Goal: Information Seeking & Learning: Learn about a topic

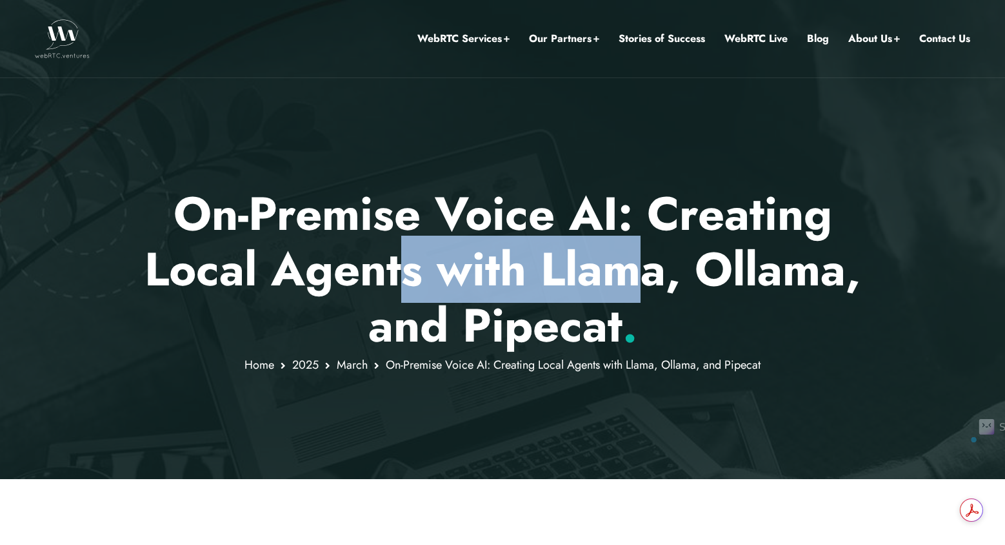
drag, startPoint x: 414, startPoint y: 252, endPoint x: 637, endPoint y: 290, distance: 225.9
click at [637, 290] on p "On-Premise Voice AI: Creating Local Agents with Llama, Ollama, and Pipecat ." at bounding box center [503, 269] width 756 height 167
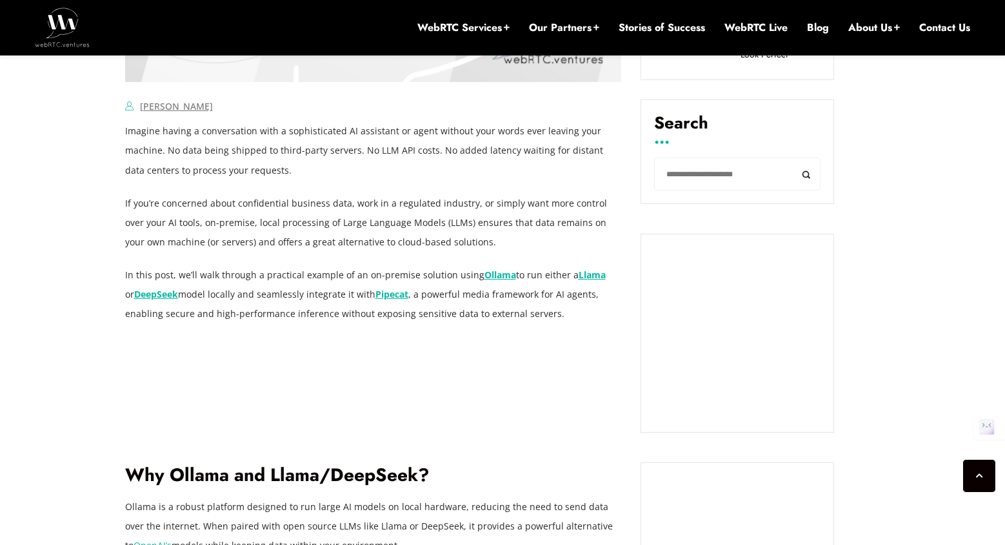
scroll to position [911, 0]
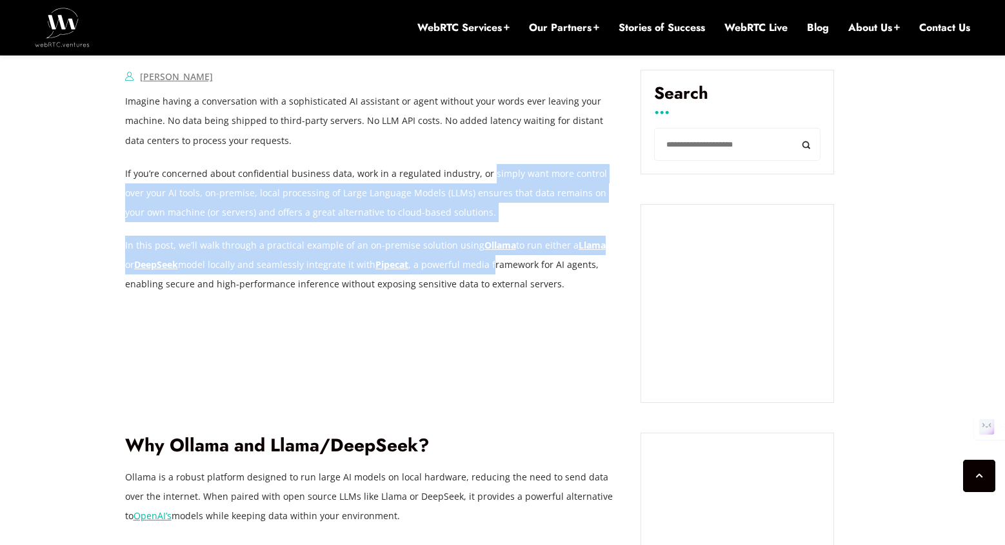
drag, startPoint x: 483, startPoint y: 176, endPoint x: 483, endPoint y: 259, distance: 82.6
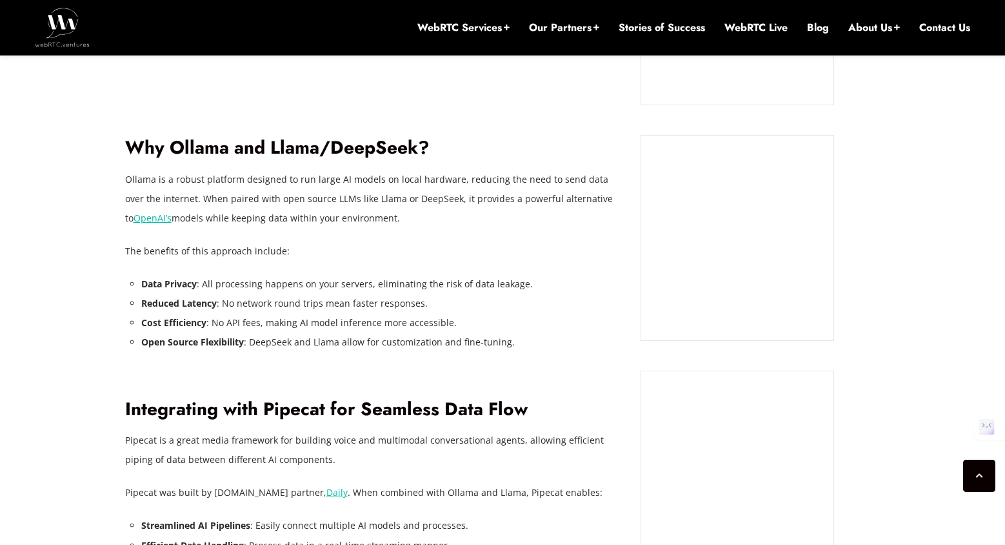
scroll to position [1212, 0]
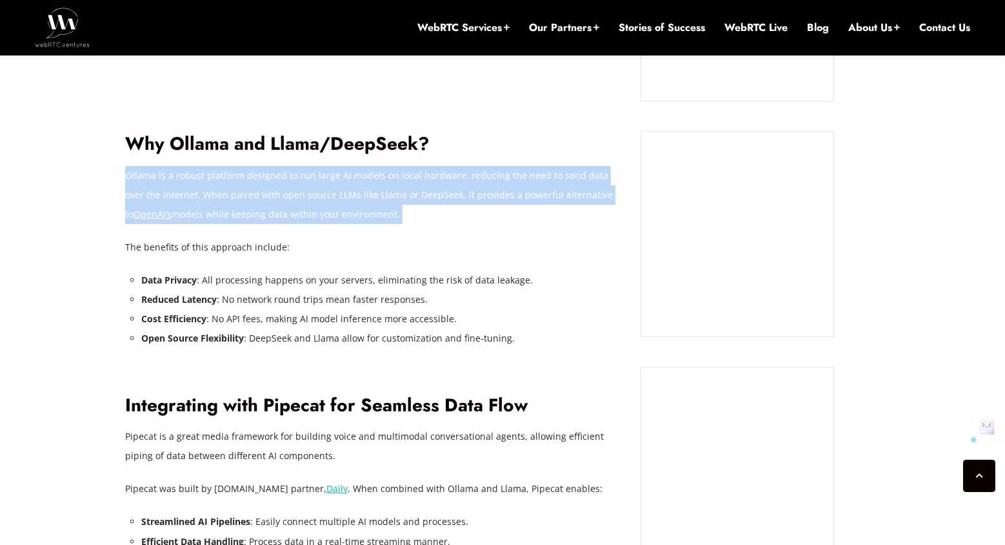
drag, startPoint x: 460, startPoint y: 161, endPoint x: 459, endPoint y: 239, distance: 78.1
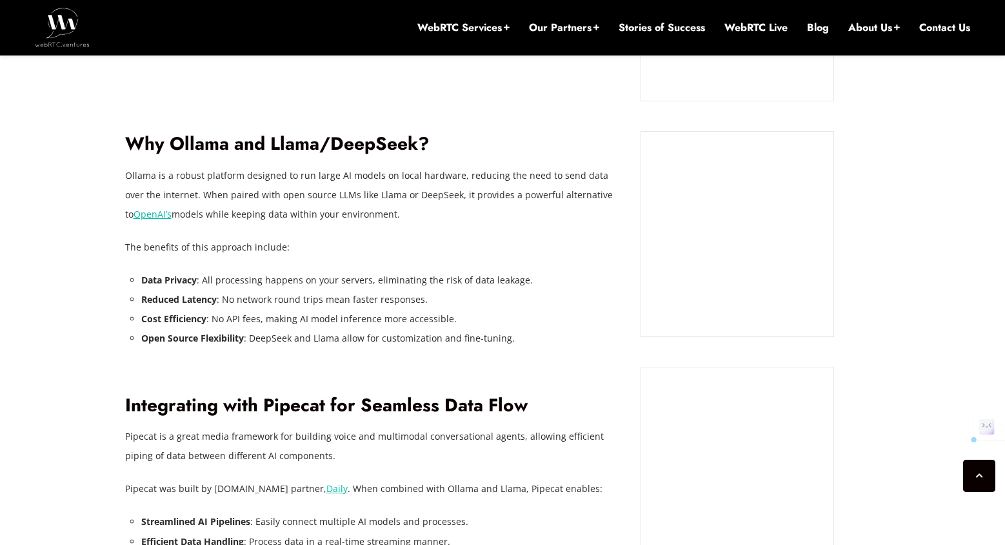
click at [459, 239] on p "The benefits of this approach include:" at bounding box center [373, 246] width 497 height 19
click at [463, 276] on li "Data Privacy : All processing happens on your servers, eliminating the risk of …" at bounding box center [381, 279] width 481 height 19
click at [457, 215] on p "Ollama is a robust platform designed to run large AI models on local hardware, …" at bounding box center [373, 195] width 497 height 58
click at [457, 219] on p "Ollama is a robust platform designed to run large AI models on local hardware, …" at bounding box center [373, 195] width 497 height 58
drag, startPoint x: 457, startPoint y: 217, endPoint x: 456, endPoint y: 235, distance: 18.1
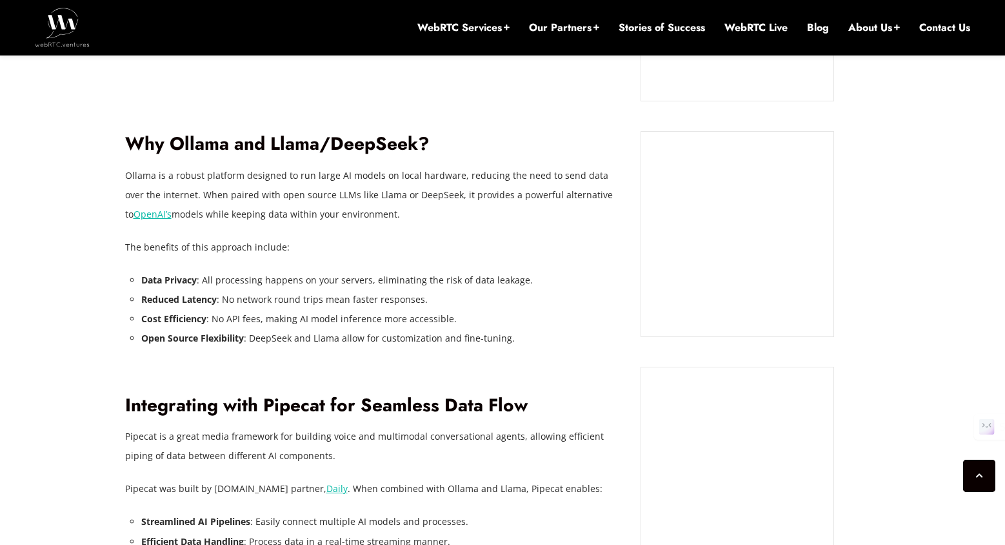
click at [456, 221] on p "Ollama is a robust platform designed to run large AI models on local hardware, …" at bounding box center [373, 195] width 497 height 58
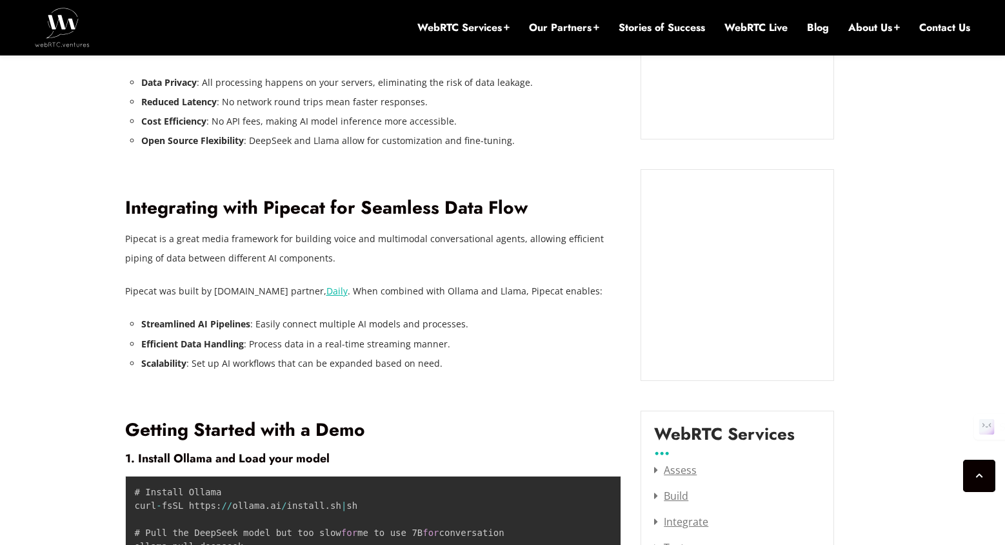
scroll to position [1417, 0]
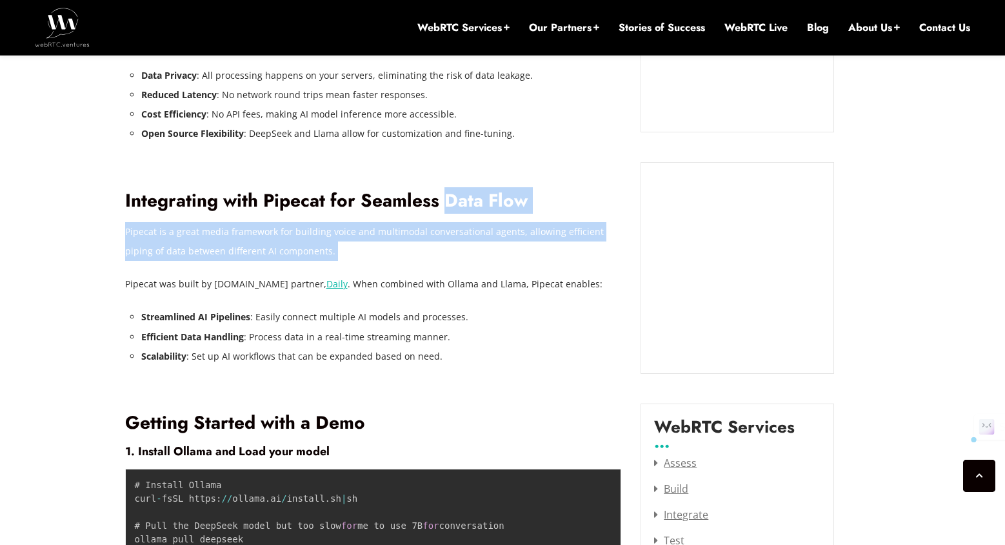
drag, startPoint x: 443, startPoint y: 217, endPoint x: 446, endPoint y: 277, distance: 59.5
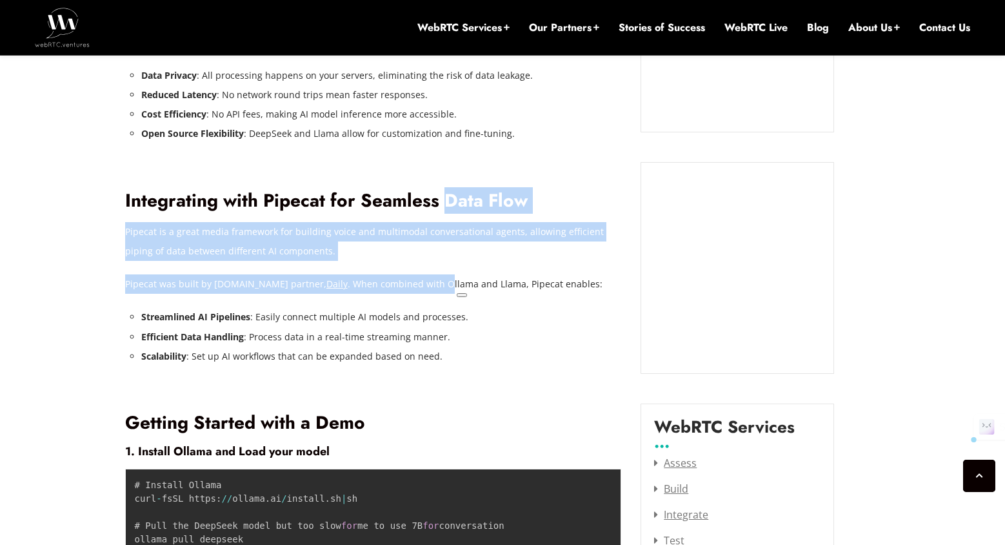
click at [445, 275] on p "Pipecat was built by [DOMAIN_NAME] partner, Daily . When combined with Ollama a…" at bounding box center [373, 283] width 497 height 19
drag, startPoint x: 466, startPoint y: 278, endPoint x: 466, endPoint y: 354, distance: 76.1
click at [466, 354] on li "Scalability : Set up AI workflows that can be expanded based on need." at bounding box center [381, 356] width 481 height 19
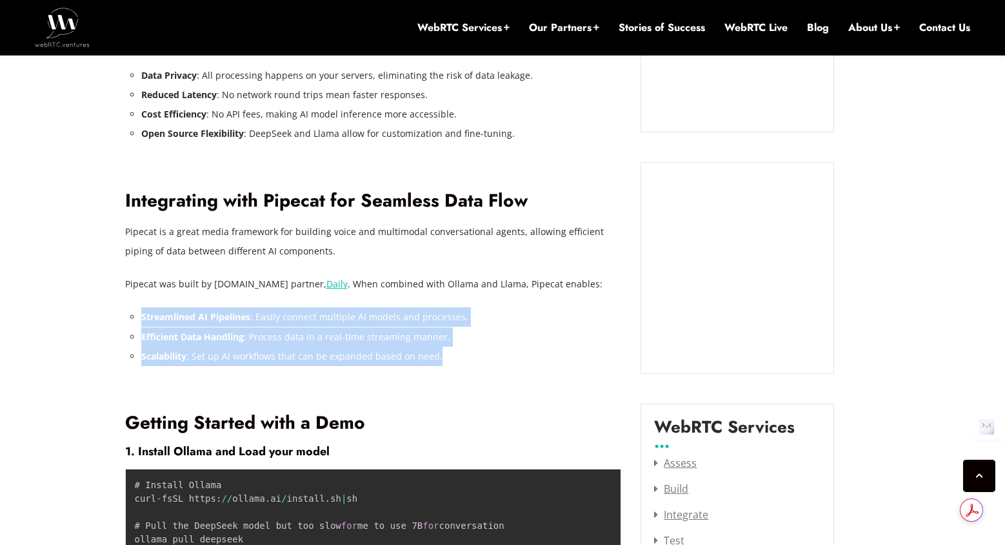
drag, startPoint x: 478, startPoint y: 298, endPoint x: 478, endPoint y: 368, distance: 70.3
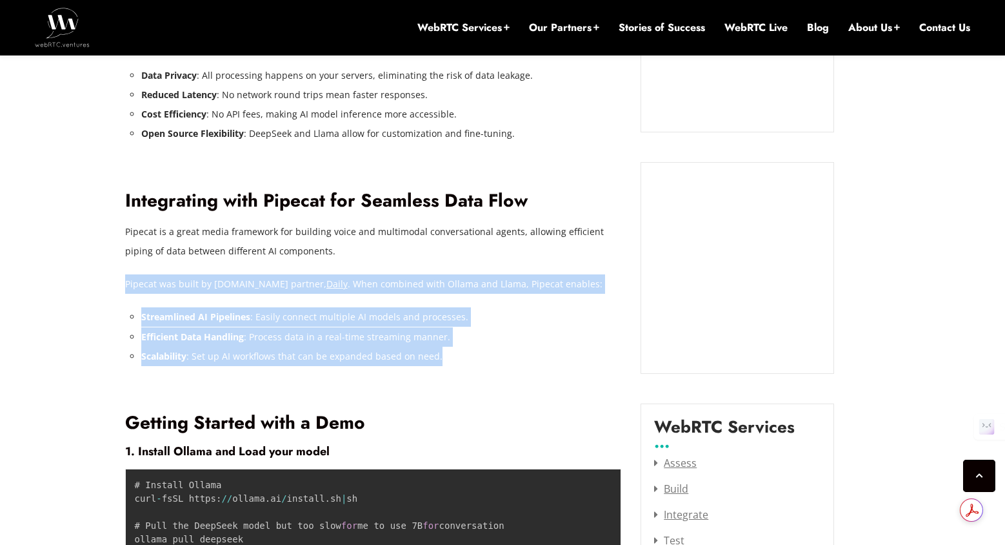
drag, startPoint x: 479, startPoint y: 267, endPoint x: 476, endPoint y: 350, distance: 83.3
click at [477, 346] on li "Efficient Data Handling : Process data in a real-time streaming manner." at bounding box center [381, 336] width 481 height 19
drag, startPoint x: 475, startPoint y: 261, endPoint x: 468, endPoint y: 378, distance: 117.0
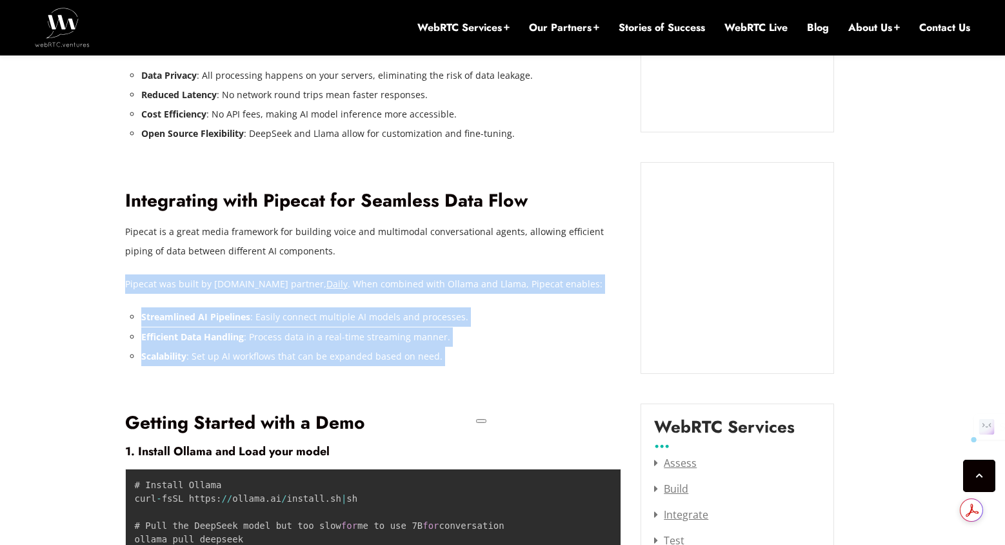
click at [468, 378] on div at bounding box center [373, 380] width 497 height 9
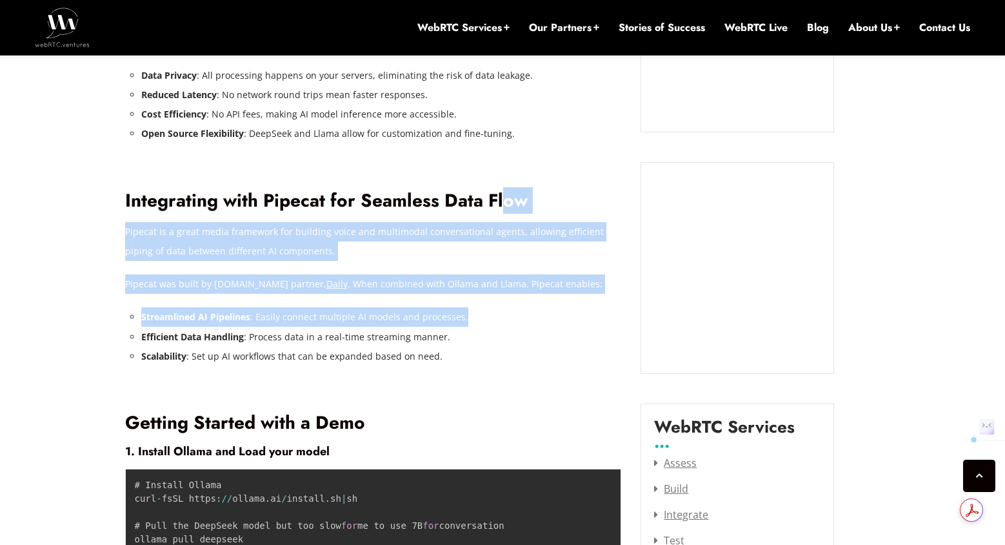
drag, startPoint x: 500, startPoint y: 269, endPoint x: 507, endPoint y: 334, distance: 64.9
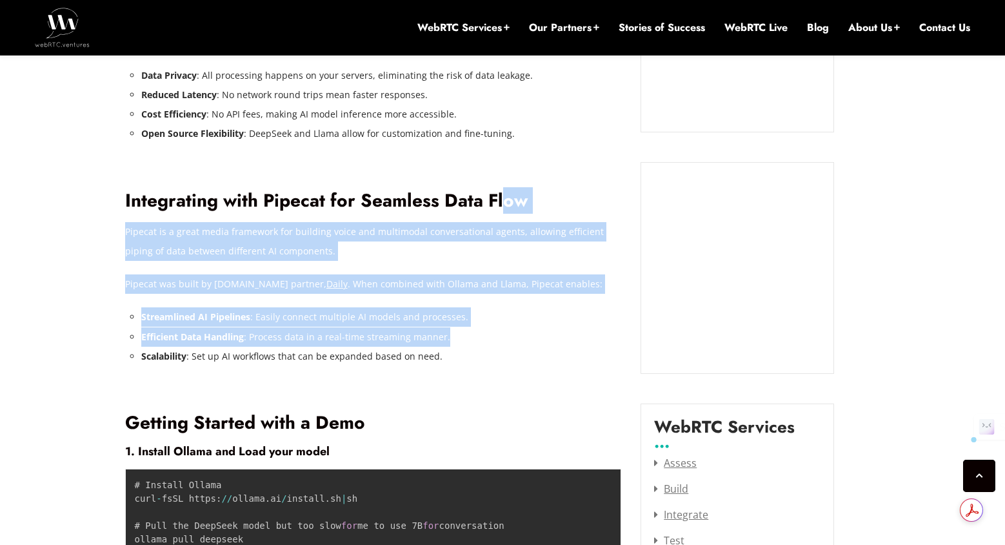
click at [507, 334] on li "Efficient Data Handling : Process data in a real-time streaming manner." at bounding box center [381, 336] width 481 height 19
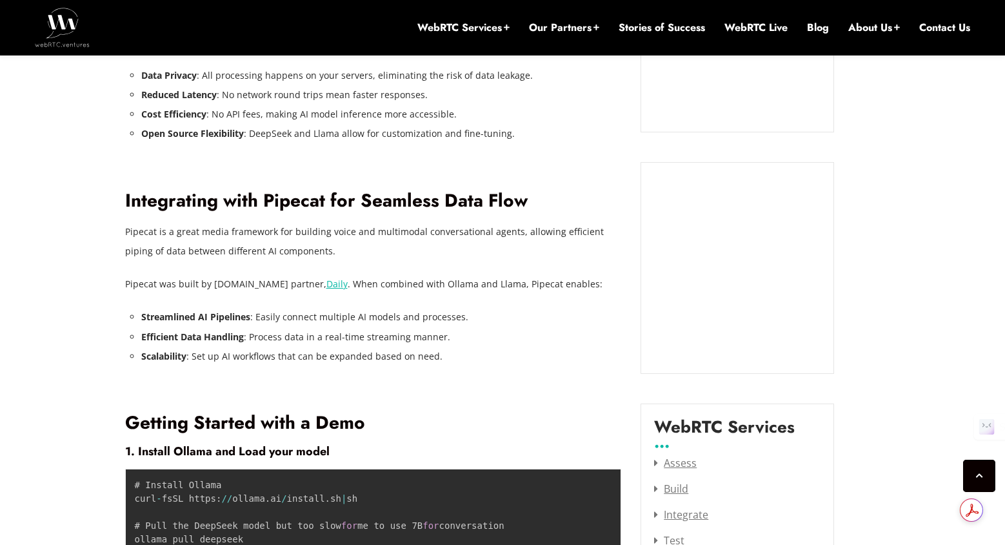
drag, startPoint x: 507, startPoint y: 239, endPoint x: 507, endPoint y: 317, distance: 77.4
click at [507, 317] on li "Streamlined AI Pipelines : Easily connect multiple AI models and processes." at bounding box center [381, 316] width 481 height 19
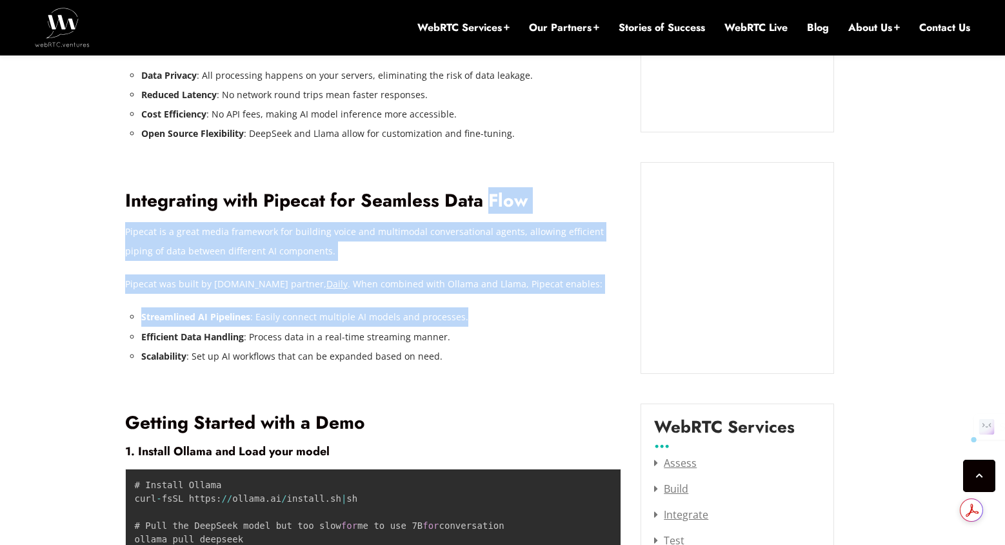
drag, startPoint x: 484, startPoint y: 235, endPoint x: 483, endPoint y: 324, distance: 89.1
click at [483, 324] on li "Streamlined AI Pipelines : Easily connect multiple AI models and processes." at bounding box center [381, 316] width 481 height 19
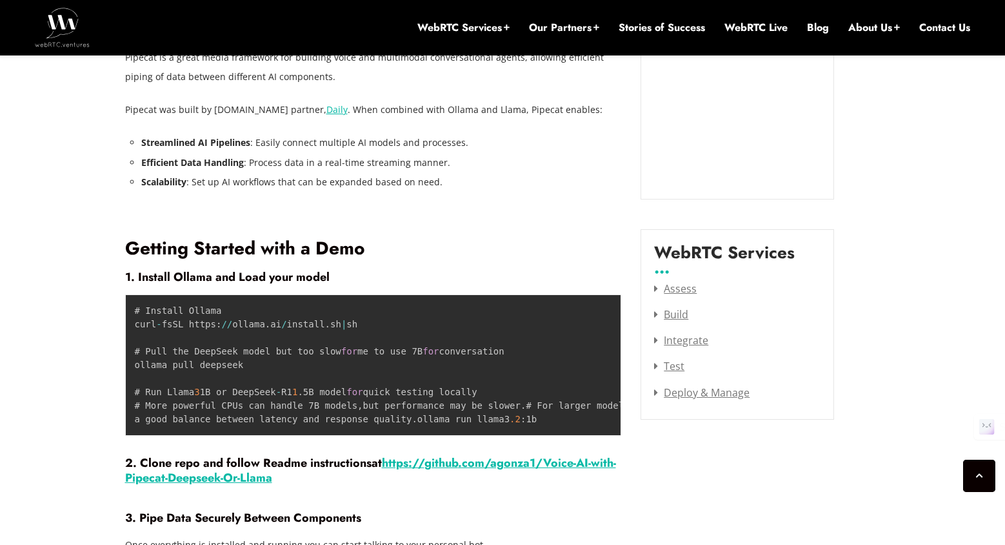
scroll to position [1600, 0]
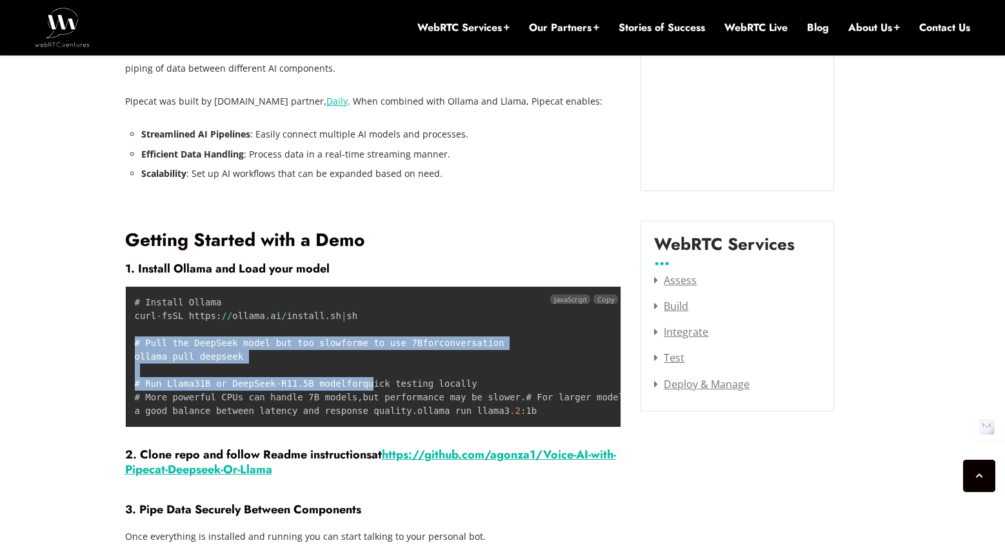
drag, startPoint x: 397, startPoint y: 388, endPoint x: 399, endPoint y: 406, distance: 17.5
click at [399, 399] on pre "# Install Ollama curl - fsSL https : / / ollama . ai / install . sh | sh # Pull…" at bounding box center [373, 356] width 497 height 141
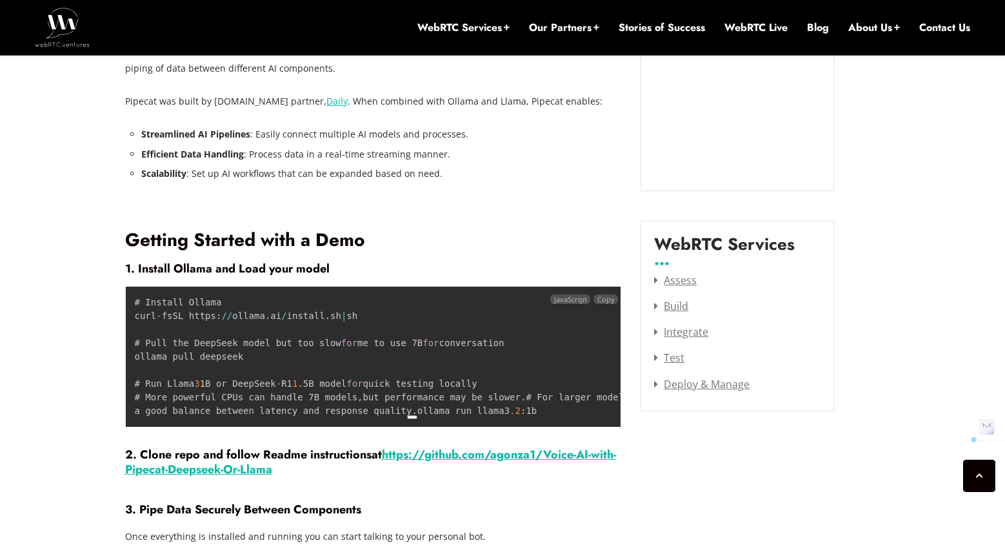
click at [399, 406] on code "# Install Ollama curl - fsSL https : / / ollama . ai / install . sh | sh # Pull…" at bounding box center [537, 356] width 805 height 119
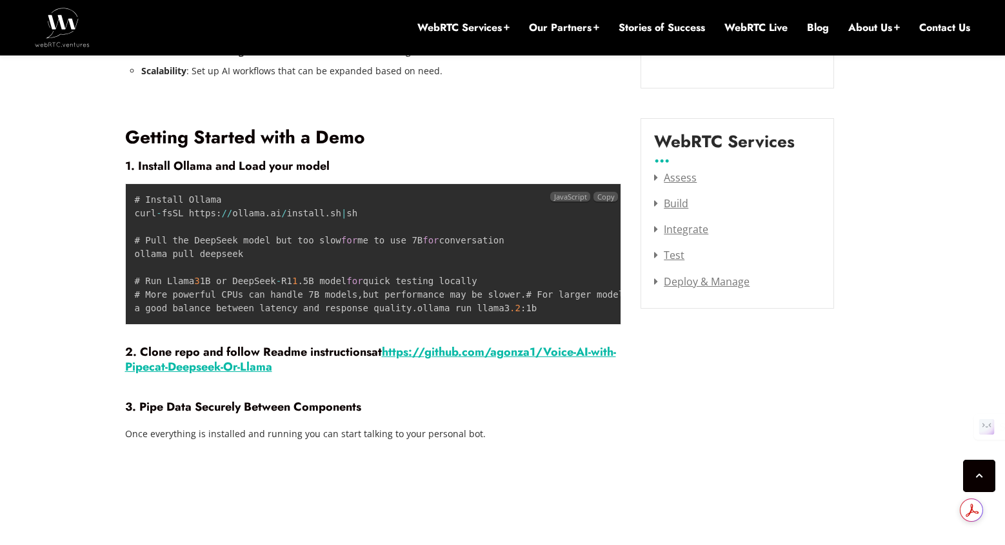
scroll to position [1706, 0]
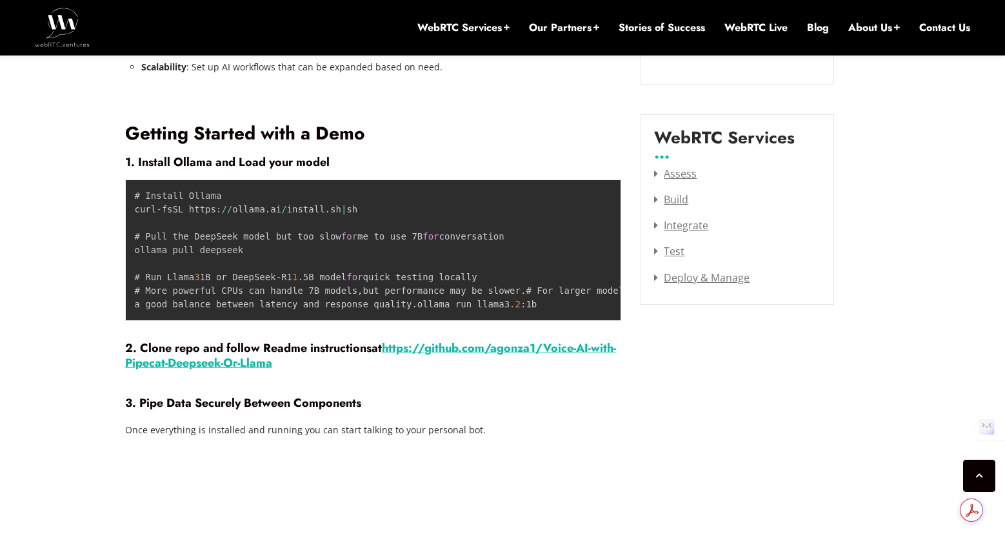
drag, startPoint x: 756, startPoint y: 392, endPoint x: 753, endPoint y: 403, distance: 11.3
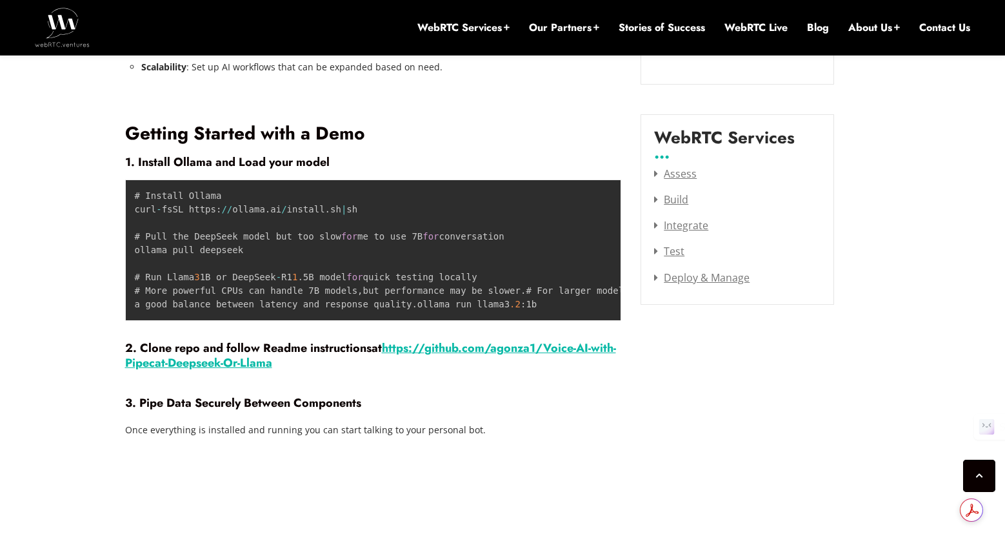
drag, startPoint x: 751, startPoint y: 388, endPoint x: 751, endPoint y: 400, distance: 11.6
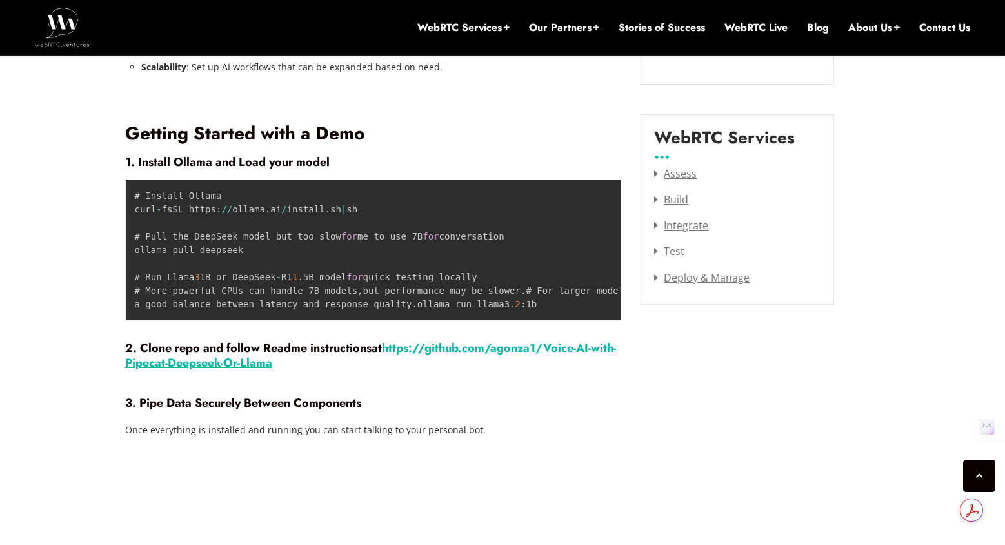
click at [496, 370] on link ".com/agonza1/Voice-AI-with-Pipecat-Deepseek-Or-Llama" at bounding box center [370, 354] width 491 height 31
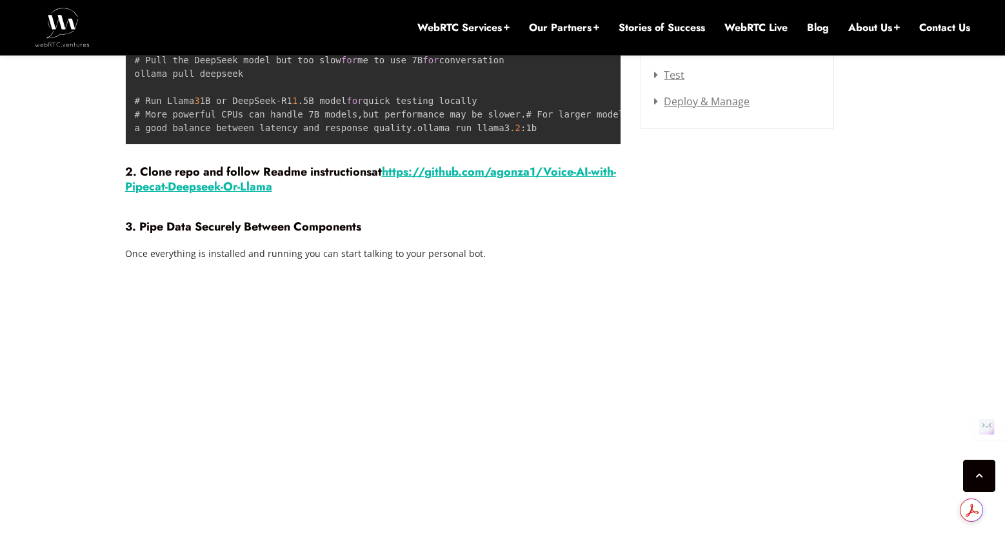
drag, startPoint x: 754, startPoint y: 381, endPoint x: 749, endPoint y: 400, distance: 20.0
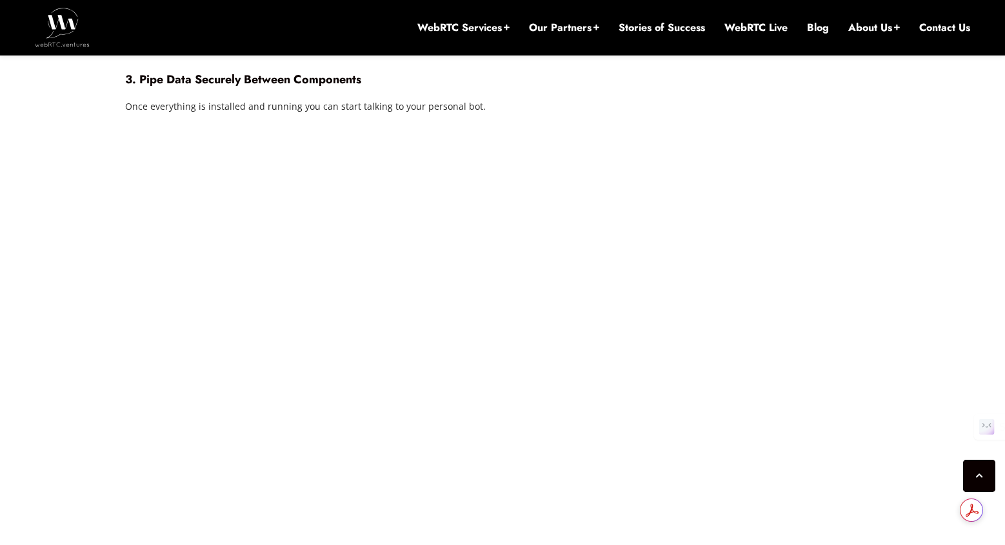
scroll to position [2057, 0]
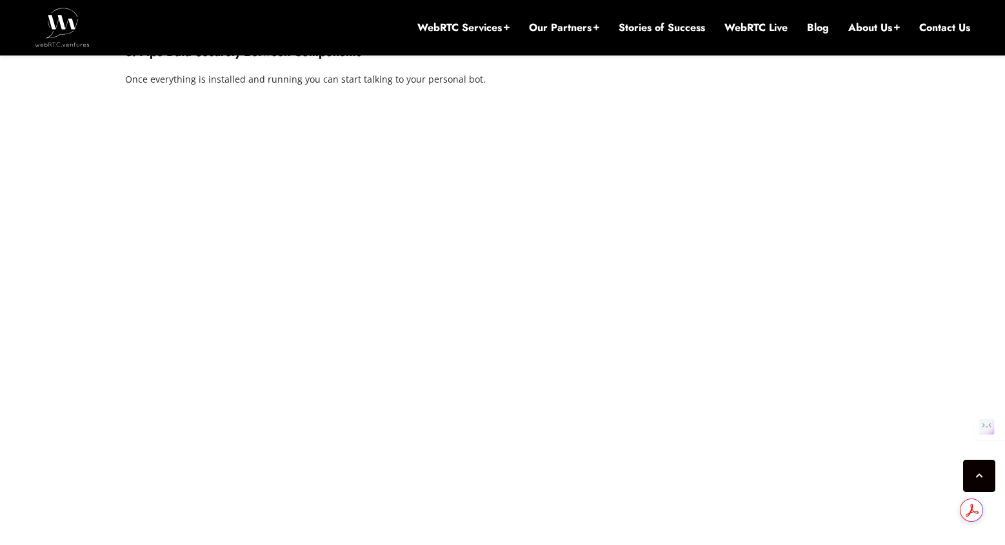
click at [749, 402] on div "[DATE] [PERSON_NAME] Comments Off on On-Premise Voice AI: Creating Local Agents…" at bounding box center [502, 425] width 771 height 3657
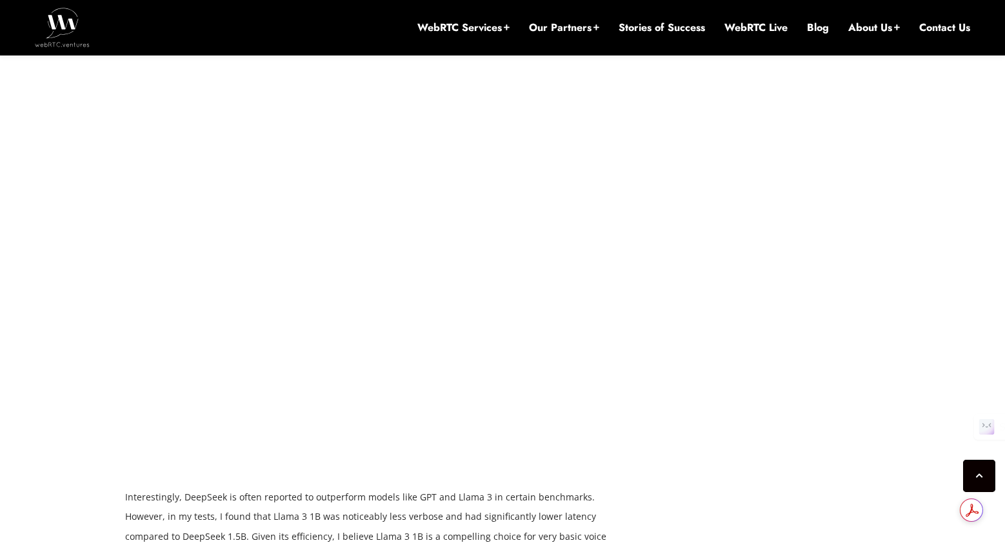
scroll to position [2129, 0]
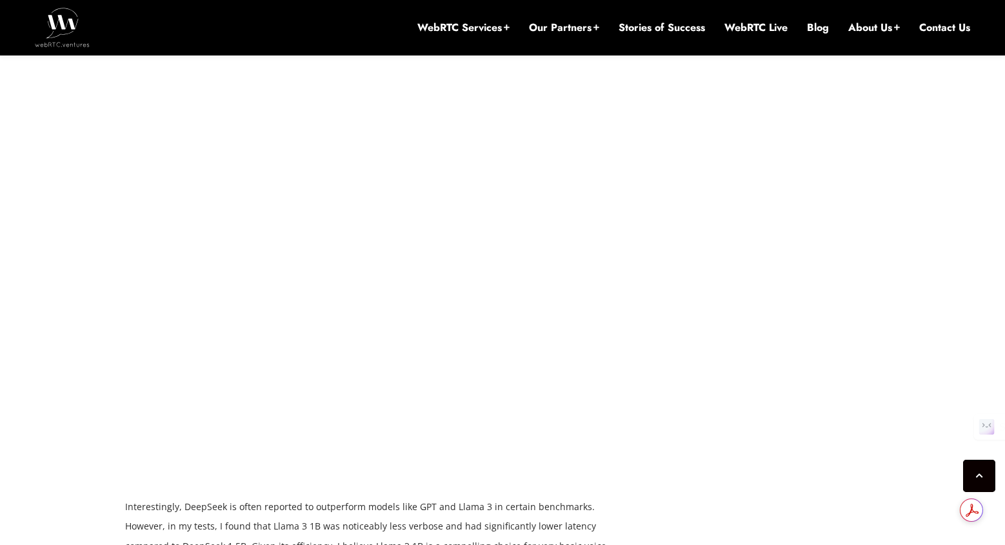
click at [765, 317] on div "[DATE] [PERSON_NAME] Comments Off on On-Premise Voice AI: Creating Local Agents…" at bounding box center [502, 352] width 771 height 3657
click at [765, 297] on div "[DATE] [PERSON_NAME] Comments Off on On-Premise Voice AI: Creating Local Agents…" at bounding box center [502, 352] width 771 height 3657
click at [757, 315] on div "[DATE] [PERSON_NAME] Comments Off on On-Premise Voice AI: Creating Local Agents…" at bounding box center [502, 352] width 771 height 3657
click at [951, 305] on div "[DATE] [PERSON_NAME] Comments Off on On-Premise Voice AI: Creating Local Agents…" at bounding box center [502, 352] width 1005 height 3812
drag, startPoint x: 834, startPoint y: 213, endPoint x: 807, endPoint y: 247, distance: 43.2
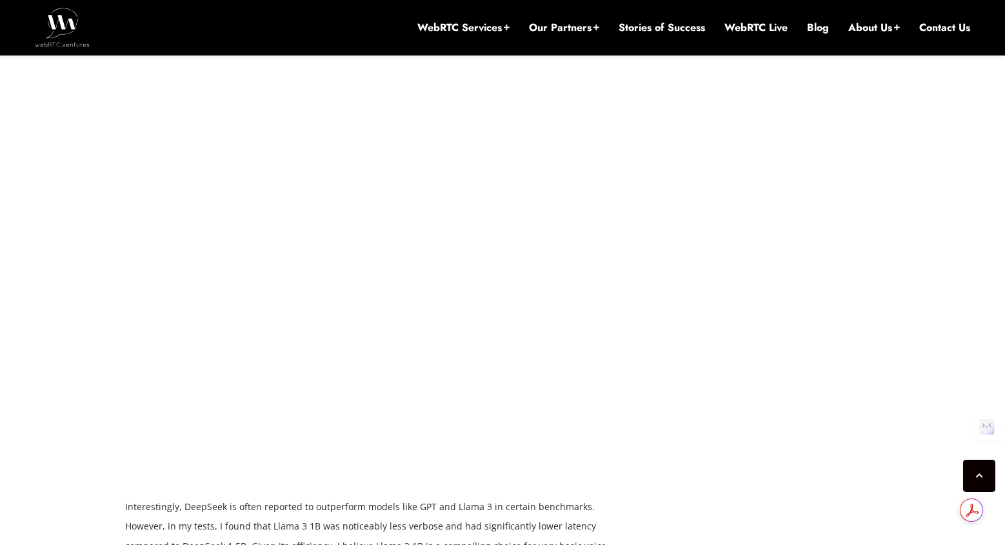
click at [818, 235] on div "[DATE] [PERSON_NAME] Comments Off on On-Premise Voice AI: Creating Local Agents…" at bounding box center [502, 352] width 771 height 3657
click at [766, 302] on div "[DATE] [PERSON_NAME] Comments Off on On-Premise Voice AI: Creating Local Agents…" at bounding box center [502, 352] width 771 height 3657
drag, startPoint x: 765, startPoint y: 295, endPoint x: 732, endPoint y: 350, distance: 63.6
click at [765, 295] on div "[DATE] [PERSON_NAME] Comments Off on On-Premise Voice AI: Creating Local Agents…" at bounding box center [502, 352] width 771 height 3657
click at [733, 350] on div "[DATE] [PERSON_NAME] Comments Off on On-Premise Voice AI: Creating Local Agents…" at bounding box center [502, 352] width 771 height 3657
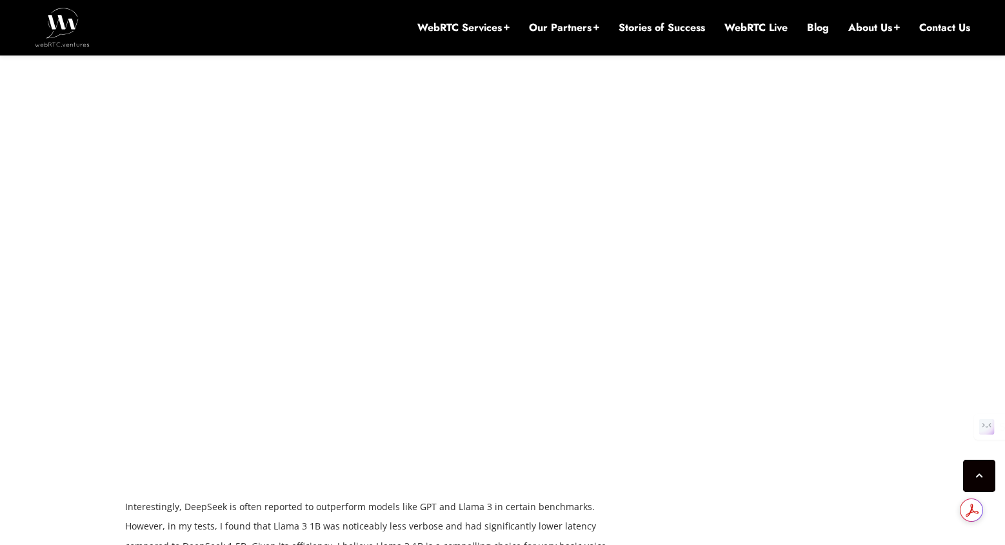
drag, startPoint x: 738, startPoint y: 323, endPoint x: 732, endPoint y: 347, distance: 23.8
click at [736, 334] on div "[DATE] [PERSON_NAME] Comments Off on On-Premise Voice AI: Creating Local Agents…" at bounding box center [502, 352] width 771 height 3657
drag, startPoint x: 732, startPoint y: 347, endPoint x: 733, endPoint y: 315, distance: 32.3
click at [732, 327] on div "[DATE] [PERSON_NAME] Comments Off on On-Premise Voice AI: Creating Local Agents…" at bounding box center [502, 352] width 771 height 3657
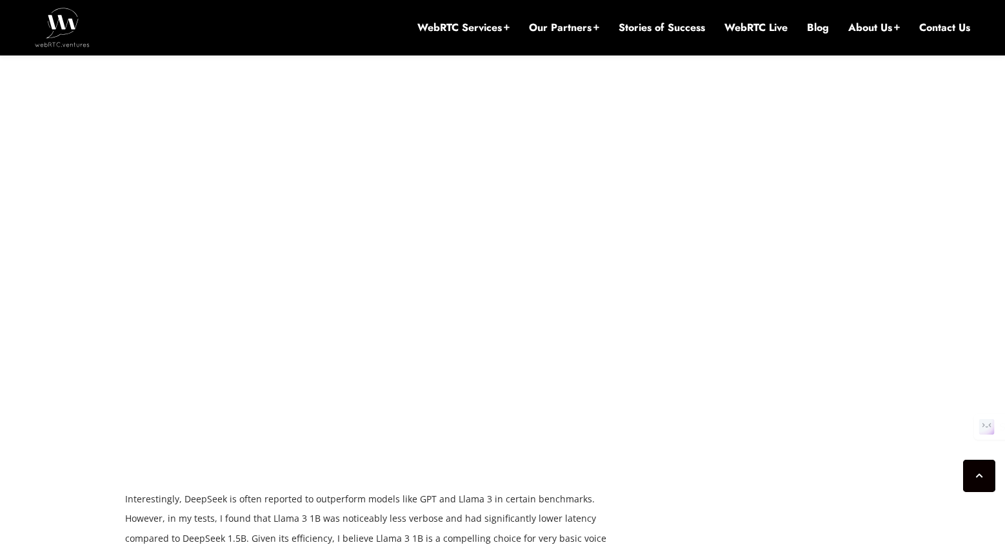
click at [715, 379] on div "[DATE] [PERSON_NAME] Comments Off on On-Premise Voice AI: Creating Local Agents…" at bounding box center [502, 344] width 771 height 3657
drag, startPoint x: 749, startPoint y: 273, endPoint x: 735, endPoint y: 297, distance: 27.8
click at [742, 288] on div "[DATE] [PERSON_NAME] Comments Off on On-Premise Voice AI: Creating Local Agents…" at bounding box center [502, 344] width 771 height 3657
click at [725, 315] on div "[DATE] [PERSON_NAME] Comments Off on On-Premise Voice AI: Creating Local Agents…" at bounding box center [502, 344] width 771 height 3657
drag, startPoint x: 734, startPoint y: 223, endPoint x: 732, endPoint y: 233, distance: 10.4
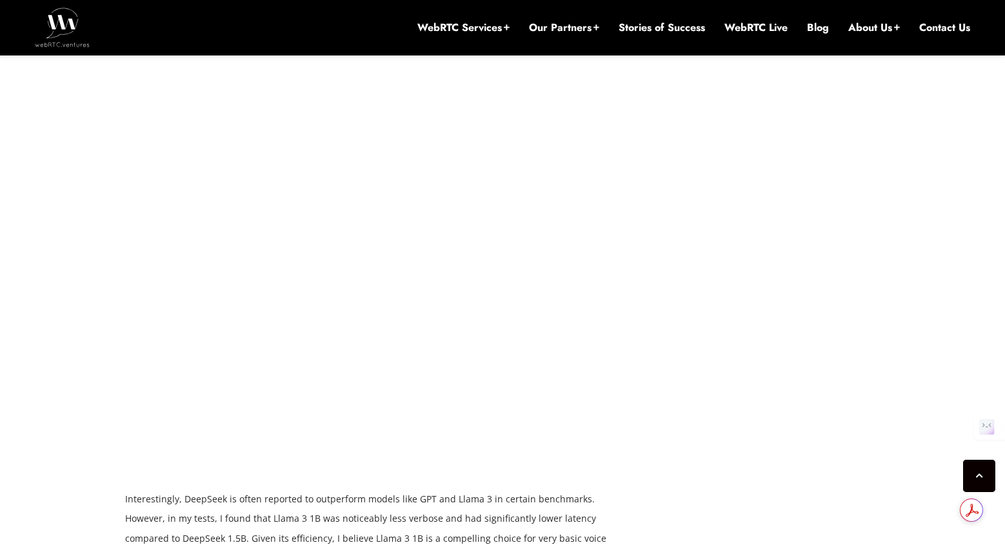
click at [734, 224] on div "[DATE] [PERSON_NAME] Comments Off on On-Premise Voice AI: Creating Local Agents…" at bounding box center [502, 344] width 771 height 3657
click at [732, 236] on div "[DATE] [PERSON_NAME] Comments Off on On-Premise Voice AI: Creating Local Agents…" at bounding box center [502, 344] width 771 height 3657
drag, startPoint x: 733, startPoint y: 199, endPoint x: 728, endPoint y: 212, distance: 13.9
click at [732, 206] on div "[DATE] [PERSON_NAME] Comments Off on On-Premise Voice AI: Creating Local Agents…" at bounding box center [502, 344] width 771 height 3657
click at [725, 237] on div "[DATE] [PERSON_NAME] Comments Off on On-Premise Voice AI: Creating Local Agents…" at bounding box center [502, 344] width 771 height 3657
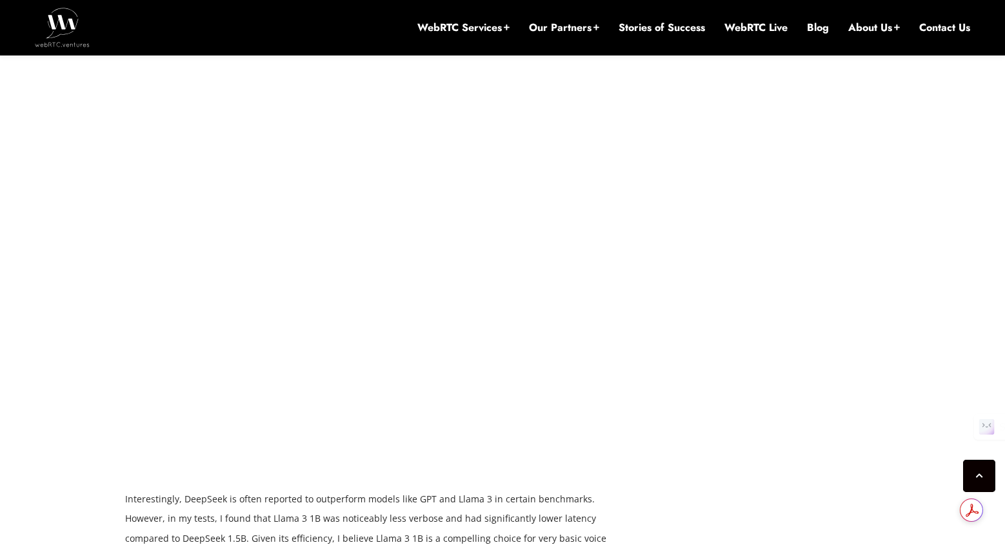
drag, startPoint x: 726, startPoint y: 217, endPoint x: 726, endPoint y: 245, distance: 27.7
click at [726, 231] on div "[DATE] [PERSON_NAME] Comments Off on On-Premise Voice AI: Creating Local Agents…" at bounding box center [502, 344] width 771 height 3657
click at [726, 310] on div "[DATE] [PERSON_NAME] Comments Off on On-Premise Voice AI: Creating Local Agents…" at bounding box center [502, 344] width 771 height 3657
drag, startPoint x: 724, startPoint y: 272, endPoint x: 723, endPoint y: 284, distance: 11.6
click at [723, 284] on div "[DATE] [PERSON_NAME] Comments Off on On-Premise Voice AI: Creating Local Agents…" at bounding box center [502, 344] width 771 height 3657
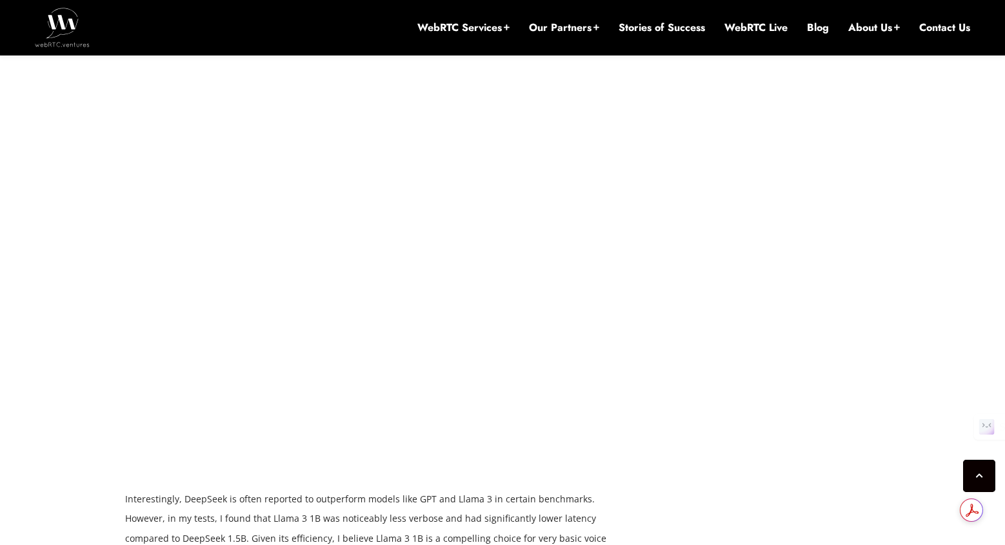
drag, startPoint x: 722, startPoint y: 287, endPoint x: 724, endPoint y: 248, distance: 39.4
click at [722, 279] on div "[DATE] [PERSON_NAME] Comments Off on On-Premise Voice AI: Creating Local Agents…" at bounding box center [502, 344] width 771 height 3657
drag, startPoint x: 724, startPoint y: 248, endPoint x: 724, endPoint y: 261, distance: 12.9
click at [724, 256] on div "[DATE] [PERSON_NAME] Comments Off on On-Premise Voice AI: Creating Local Agents…" at bounding box center [502, 344] width 771 height 3657
drag, startPoint x: 722, startPoint y: 286, endPoint x: 725, endPoint y: 261, distance: 24.7
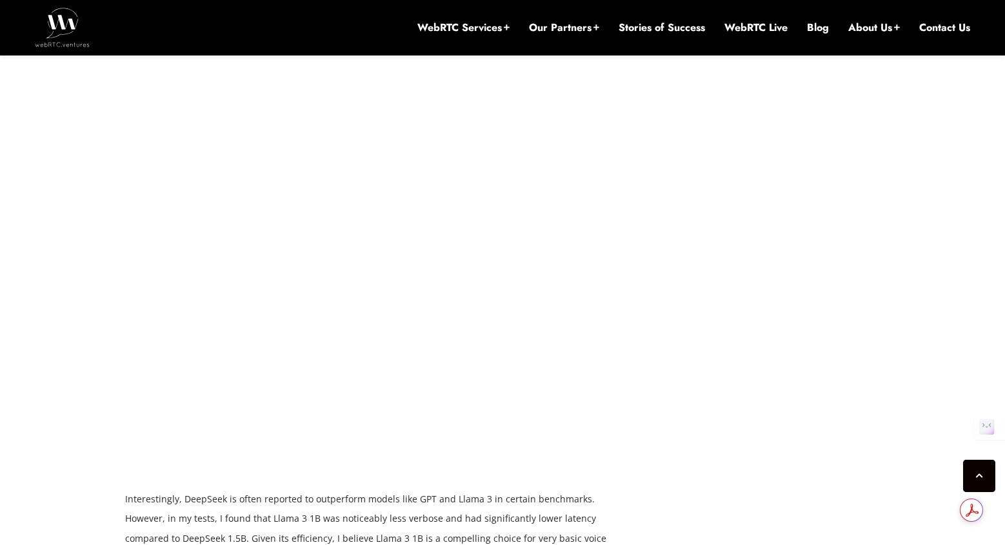
click at [724, 276] on div "[DATE] [PERSON_NAME] Comments Off on On-Premise Voice AI: Creating Local Agents…" at bounding box center [502, 344] width 771 height 3657
drag, startPoint x: 726, startPoint y: 232, endPoint x: 726, endPoint y: 246, distance: 13.6
click at [726, 243] on div "[DATE] [PERSON_NAME] Comments Off on On-Premise Voice AI: Creating Local Agents…" at bounding box center [502, 344] width 771 height 3657
click at [726, 272] on div "[DATE] [PERSON_NAME] Comments Off on On-Premise Voice AI: Creating Local Agents…" at bounding box center [502, 344] width 771 height 3657
drag, startPoint x: 726, startPoint y: 220, endPoint x: 718, endPoint y: 272, distance: 52.9
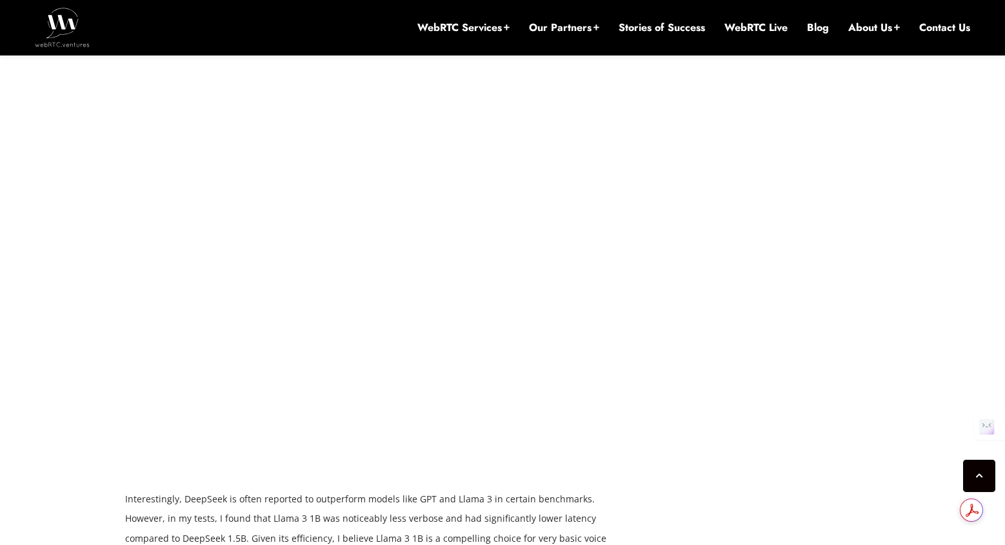
click at [720, 259] on div "[DATE] [PERSON_NAME] Comments Off on On-Premise Voice AI: Creating Local Agents…" at bounding box center [502, 344] width 771 height 3657
drag, startPoint x: 716, startPoint y: 277, endPoint x: 717, endPoint y: 226, distance: 51.0
click at [716, 276] on div "[DATE] [PERSON_NAME] Comments Off on On-Premise Voice AI: Creating Local Agents…" at bounding box center [502, 344] width 771 height 3657
drag, startPoint x: 717, startPoint y: 226, endPoint x: 714, endPoint y: 272, distance: 45.3
click at [717, 252] on div "[DATE] [PERSON_NAME] Comments Off on On-Premise Voice AI: Creating Local Agents…" at bounding box center [502, 344] width 771 height 3657
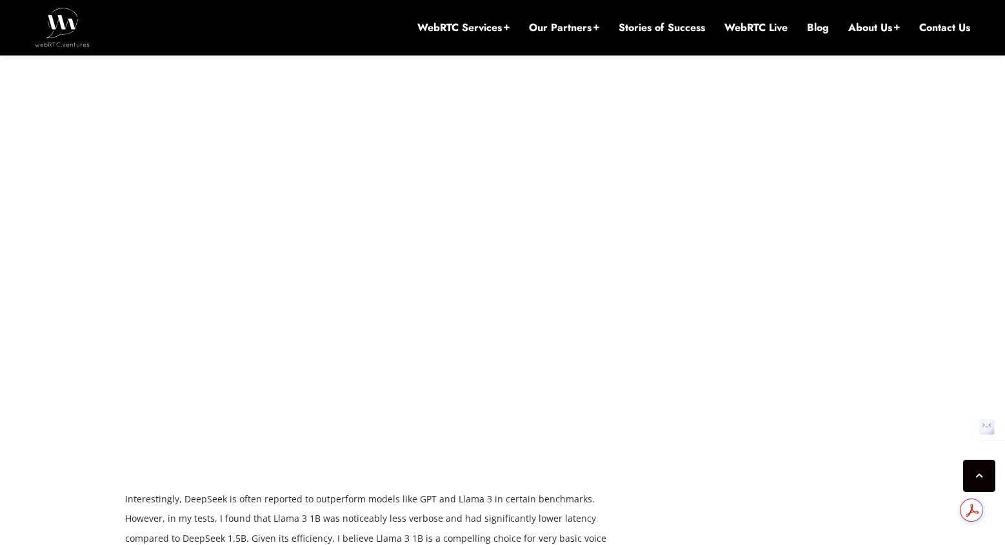
click at [714, 294] on div "[DATE] [PERSON_NAME] Comments Off on On-Premise Voice AI: Creating Local Agents…" at bounding box center [502, 344] width 771 height 3657
drag, startPoint x: 716, startPoint y: 266, endPoint x: 715, endPoint y: 288, distance: 22.6
click at [717, 277] on div "[DATE] [PERSON_NAME] Comments Off on On-Premise Voice AI: Creating Local Agents…" at bounding box center [502, 344] width 771 height 3657
drag, startPoint x: 718, startPoint y: 307, endPoint x: 719, endPoint y: 267, distance: 40.0
click at [718, 293] on div "[DATE] [PERSON_NAME] Comments Off on On-Premise Voice AI: Creating Local Agents…" at bounding box center [502, 344] width 771 height 3657
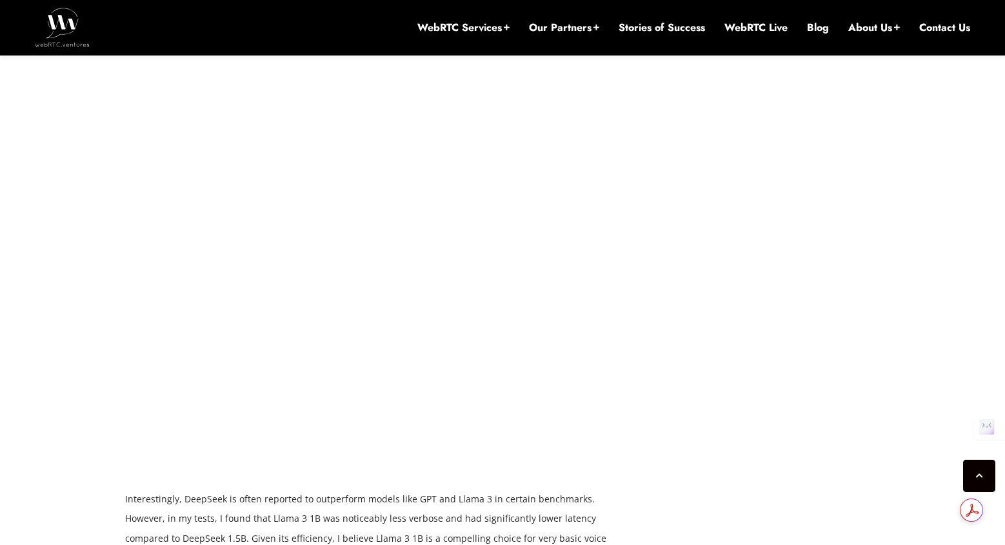
click at [719, 267] on div "[DATE] [PERSON_NAME] Comments Off on On-Premise Voice AI: Creating Local Agents…" at bounding box center [502, 344] width 771 height 3657
drag, startPoint x: 719, startPoint y: 294, endPoint x: 724, endPoint y: 252, distance: 42.3
click at [719, 282] on div "[DATE] [PERSON_NAME] Comments Off on On-Premise Voice AI: Creating Local Agents…" at bounding box center [502, 344] width 771 height 3657
drag, startPoint x: 724, startPoint y: 250, endPoint x: 718, endPoint y: 317, distance: 67.4
click at [724, 251] on div "[DATE] [PERSON_NAME] Comments Off on On-Premise Voice AI: Creating Local Agents…" at bounding box center [502, 344] width 771 height 3657
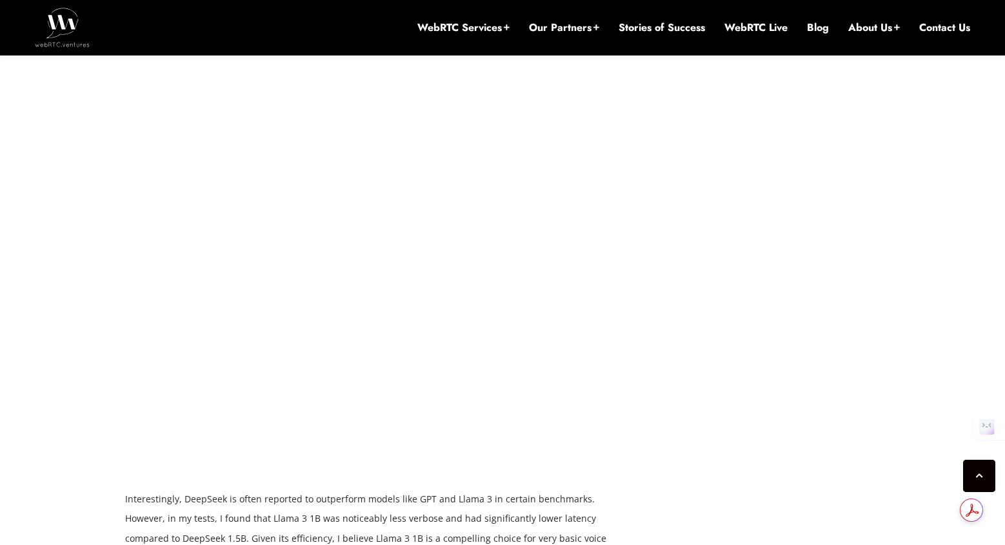
drag, startPoint x: 718, startPoint y: 317, endPoint x: 718, endPoint y: 324, distance: 7.1
click at [718, 324] on div "[DATE] [PERSON_NAME] Comments Off on On-Premise Voice AI: Creating Local Agents…" at bounding box center [502, 344] width 771 height 3657
drag, startPoint x: 722, startPoint y: 296, endPoint x: 721, endPoint y: 329, distance: 32.9
click at [721, 329] on div "[DATE] [PERSON_NAME] Comments Off on On-Premise Voice AI: Creating Local Agents…" at bounding box center [502, 344] width 771 height 3657
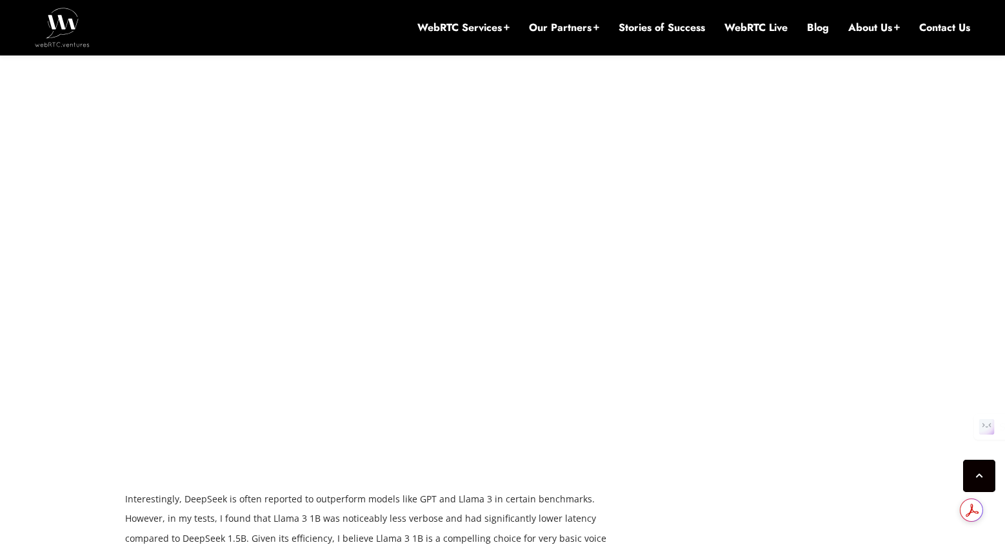
click at [721, 329] on div "[DATE] [PERSON_NAME] Comments Off on On-Premise Voice AI: Creating Local Agents…" at bounding box center [502, 344] width 771 height 3657
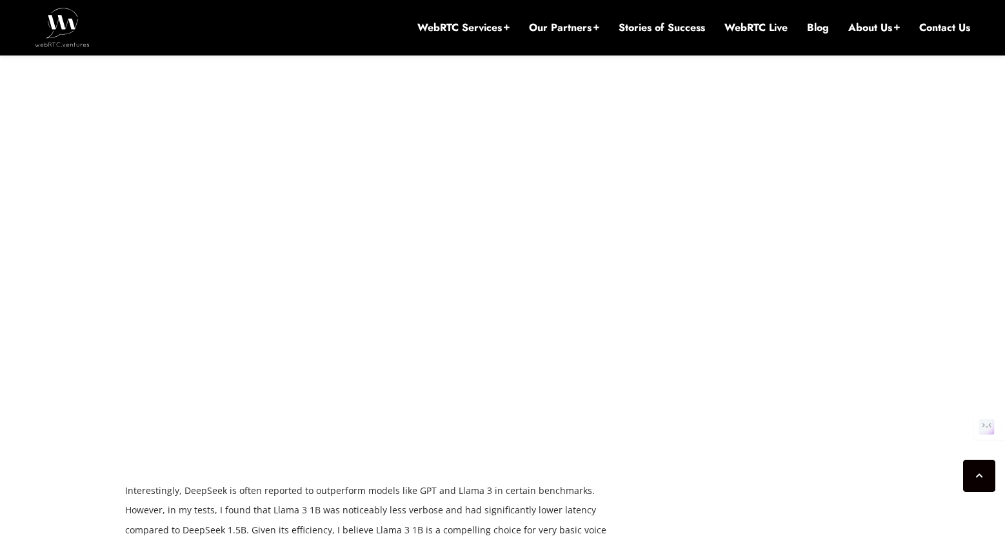
click at [721, 314] on div "[DATE] [PERSON_NAME] Comments Off on On-Premise Voice AI: Creating Local Agents…" at bounding box center [502, 335] width 771 height 3657
click at [720, 326] on div "[DATE] [PERSON_NAME] Comments Off on On-Premise Voice AI: Creating Local Agents…" at bounding box center [502, 335] width 771 height 3657
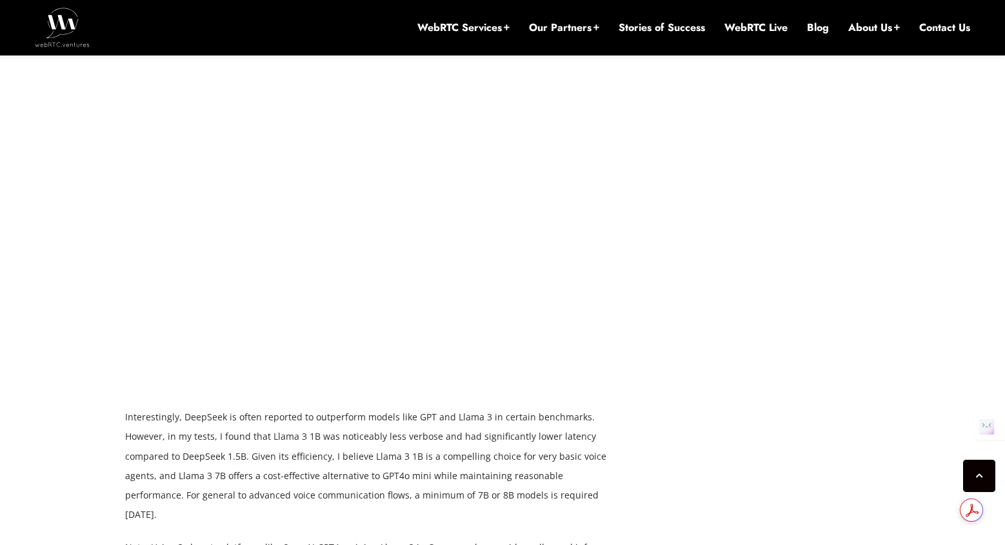
scroll to position [2221, 0]
click at [716, 394] on div "[DATE] [PERSON_NAME] Comments Off on On-Premise Voice AI: Creating Local Agents…" at bounding box center [502, 260] width 771 height 3657
click at [688, 339] on div "[DATE] [PERSON_NAME] Comments Off on On-Premise Voice AI: Creating Local Agents…" at bounding box center [502, 260] width 771 height 3657
click at [688, 349] on div "[DATE] [PERSON_NAME] Comments Off on On-Premise Voice AI: Creating Local Agents…" at bounding box center [502, 260] width 771 height 3657
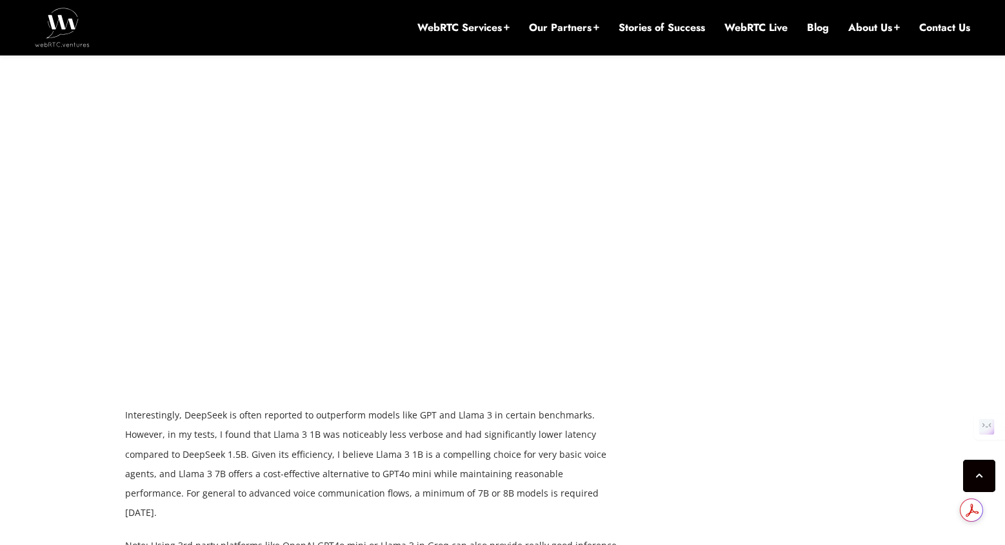
drag, startPoint x: 687, startPoint y: 330, endPoint x: 686, endPoint y: 342, distance: 11.6
click at [687, 332] on div "[DATE] [PERSON_NAME] Comments Off on On-Premise Voice AI: Creating Local Agents…" at bounding box center [502, 260] width 771 height 3657
click at [684, 350] on div "[DATE] [PERSON_NAME] Comments Off on On-Premise Voice AI: Creating Local Agents…" at bounding box center [502, 260] width 771 height 3657
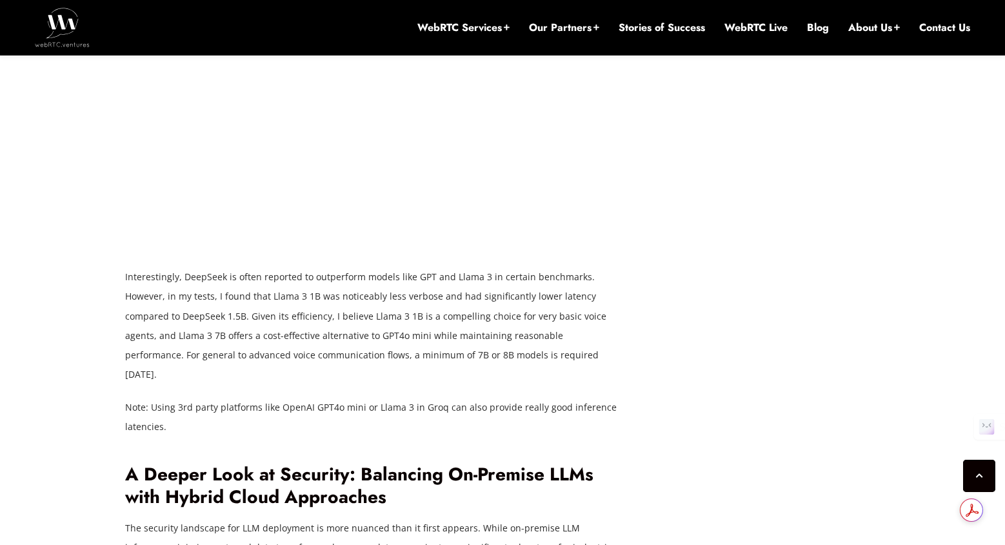
scroll to position [2364, 0]
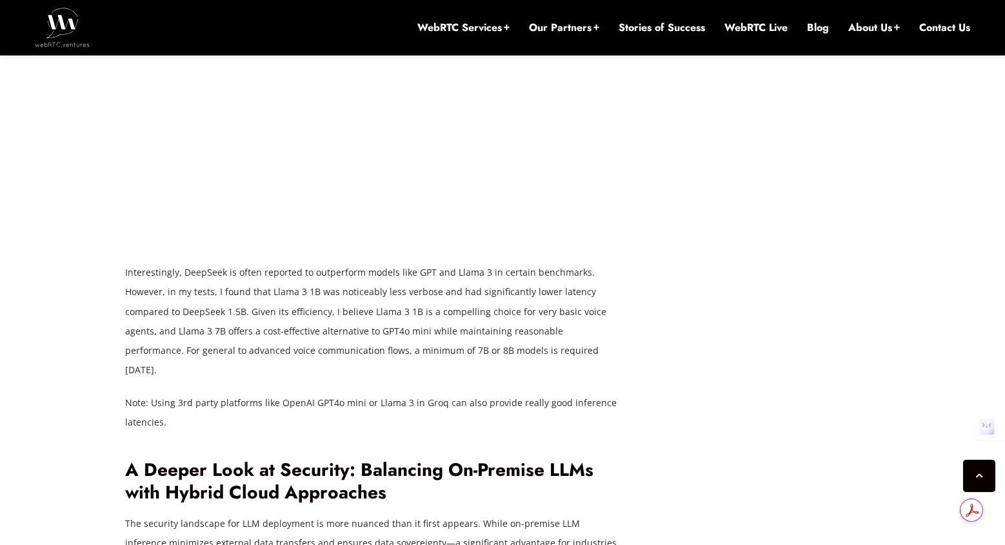
click at [779, 292] on div "[DATE] [PERSON_NAME] Comments Off on On-Premise Voice AI: Creating Local Agents…" at bounding box center [502, 117] width 771 height 3657
drag, startPoint x: 748, startPoint y: 237, endPoint x: 747, endPoint y: 247, distance: 9.7
click at [748, 244] on div "[DATE] [PERSON_NAME] Comments Off on On-Premise Voice AI: Creating Local Agents…" at bounding box center [502, 117] width 771 height 3657
click at [743, 257] on div "[DATE] [PERSON_NAME] Comments Off on On-Premise Voice AI: Creating Local Agents…" at bounding box center [502, 117] width 771 height 3657
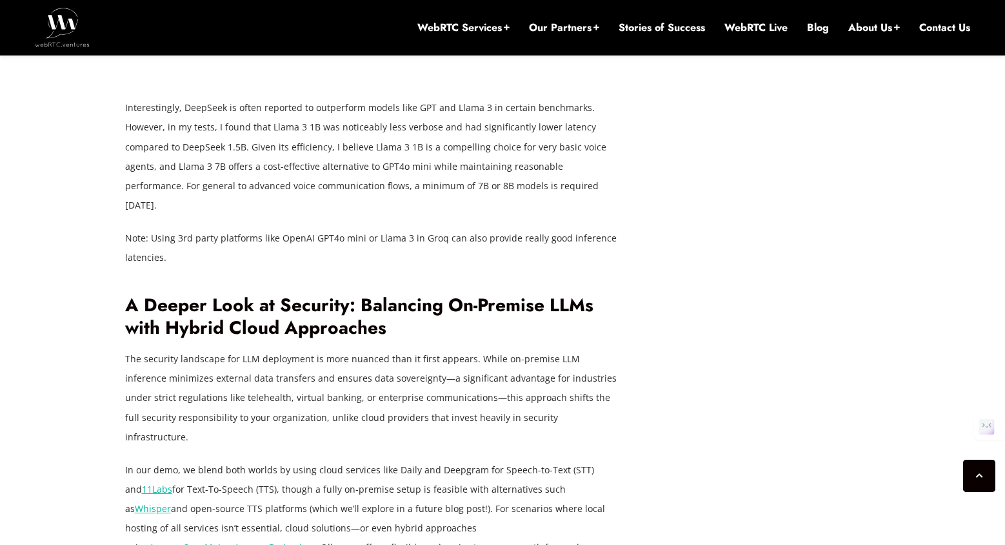
scroll to position [2639, 0]
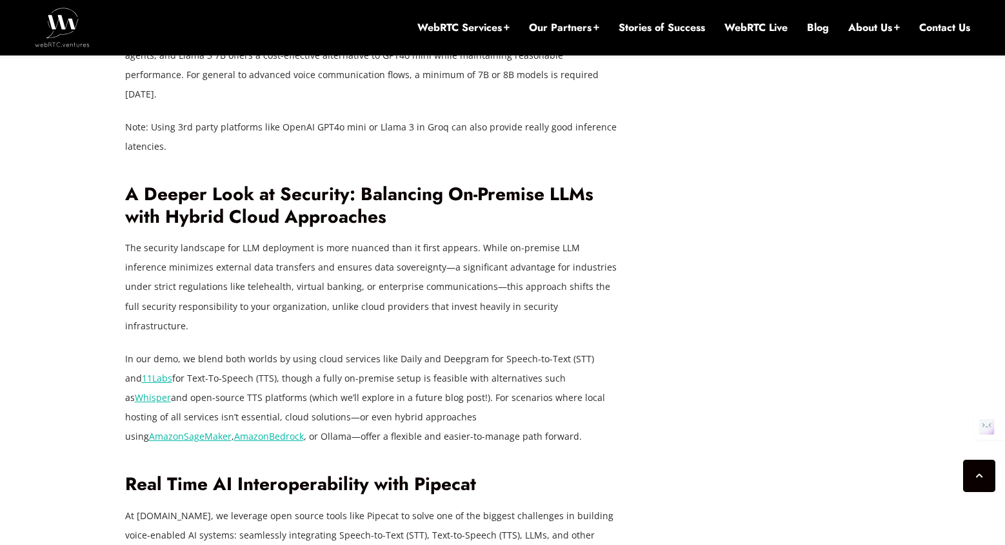
drag, startPoint x: 725, startPoint y: 212, endPoint x: 721, endPoint y: 260, distance: 48.0
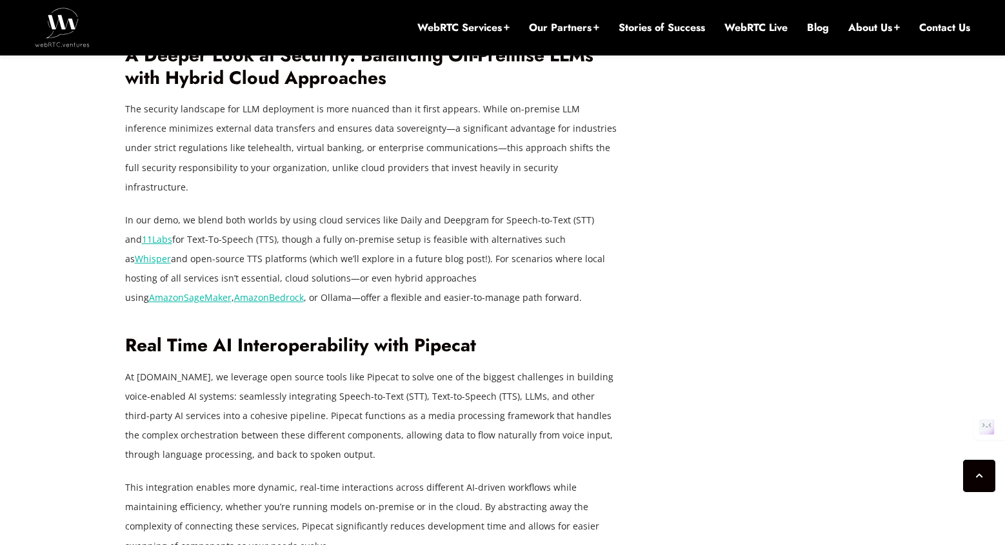
drag, startPoint x: 698, startPoint y: 256, endPoint x: 694, endPoint y: 287, distance: 31.9
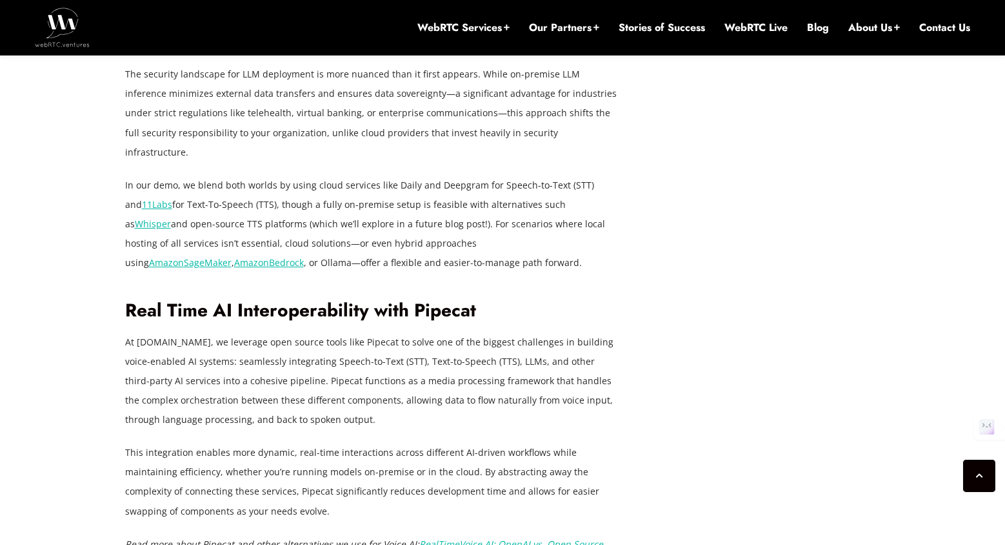
scroll to position [2873, 0]
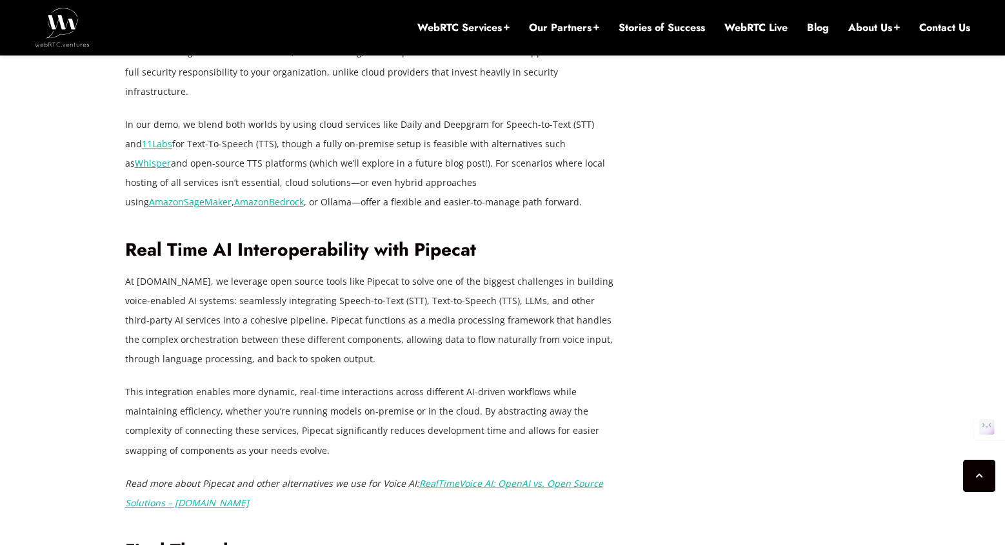
drag, startPoint x: 687, startPoint y: 265, endPoint x: 687, endPoint y: 297, distance: 32.3
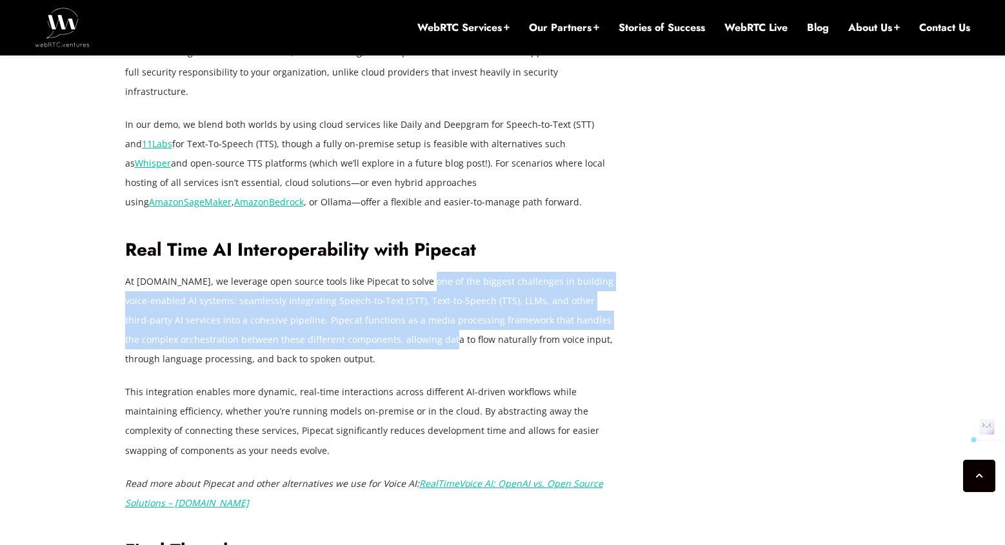
drag, startPoint x: 423, startPoint y: 267, endPoint x: 423, endPoint y: 329, distance: 62.6
click at [423, 328] on p "At [DOMAIN_NAME], we leverage open source tools like Pipecat to solve one of th…" at bounding box center [373, 320] width 497 height 97
click at [422, 330] on p "At [DOMAIN_NAME], we leverage open source tools like Pipecat to solve one of th…" at bounding box center [373, 320] width 497 height 97
drag, startPoint x: 579, startPoint y: 283, endPoint x: 592, endPoint y: 345, distance: 63.4
click at [592, 345] on p "At [DOMAIN_NAME], we leverage open source tools like Pipecat to solve one of th…" at bounding box center [373, 320] width 497 height 97
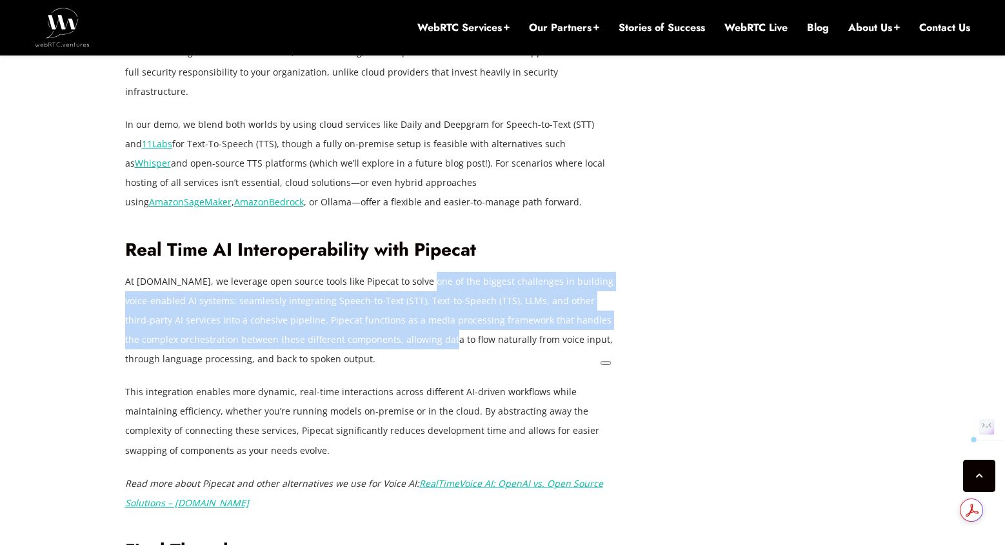
click at [591, 345] on p "At [DOMAIN_NAME], we leverage open source tools like Pipecat to solve one of th…" at bounding box center [373, 320] width 497 height 97
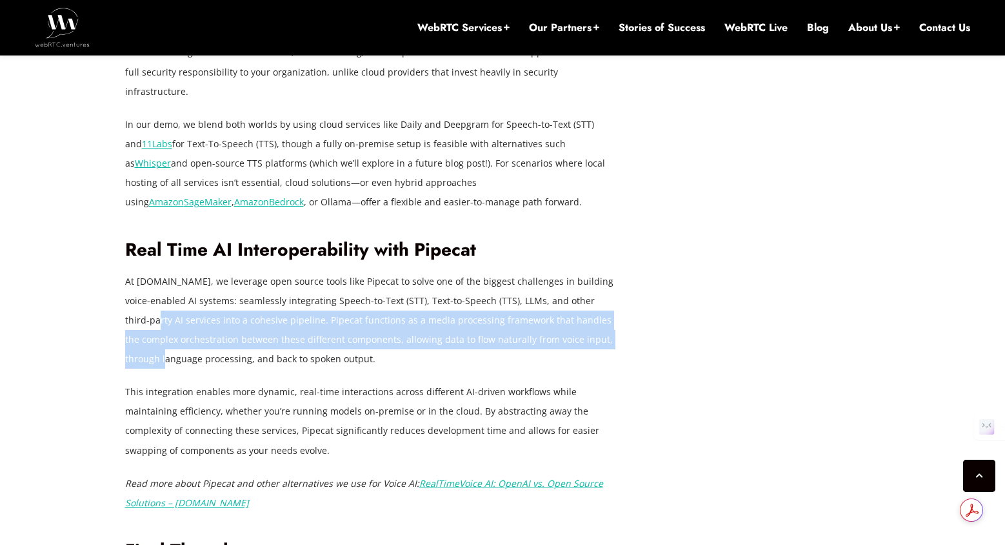
drag
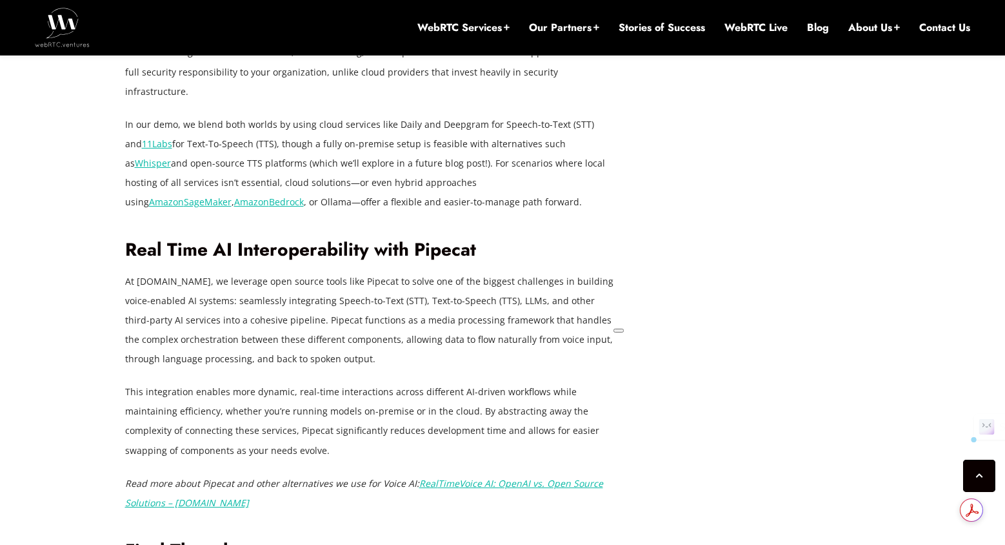
click at [605, 328] on p "At [DOMAIN_NAME], we leverage open source tools like Pipecat to solve one of th…" at bounding box center [373, 320] width 497 height 97
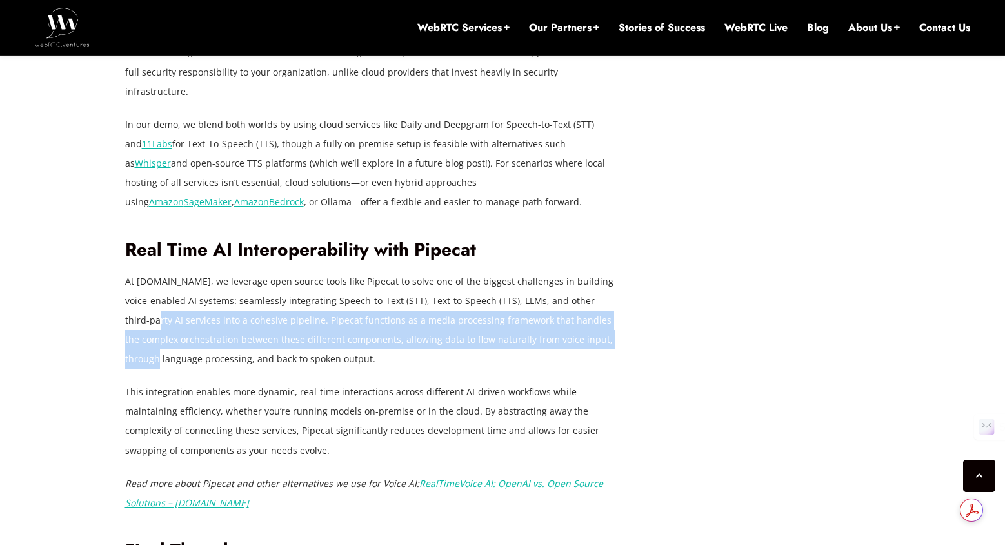
click at [609, 326] on p "At [DOMAIN_NAME], we leverage open source tools like Pipecat to solve one of th…" at bounding box center [373, 320] width 497 height 97
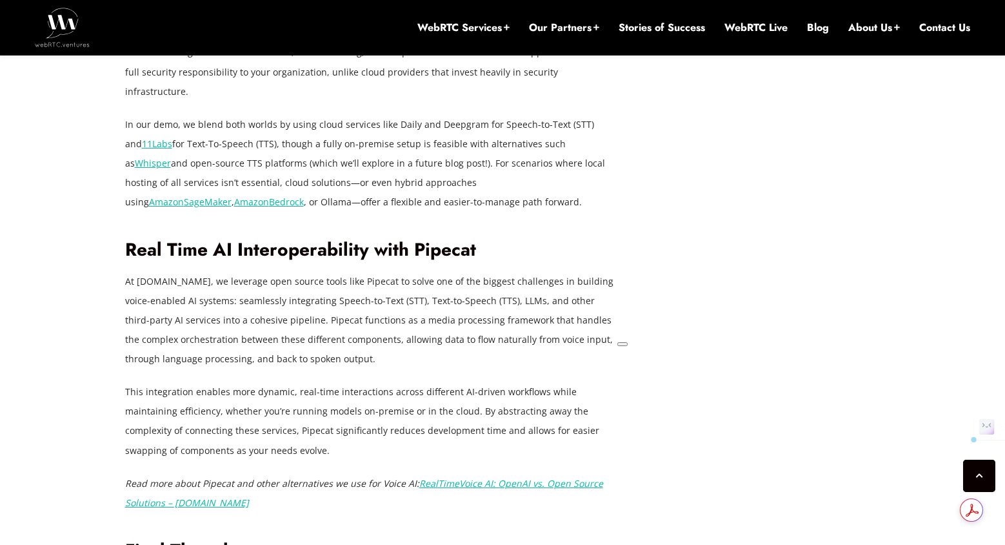
click at [598, 309] on p "At [DOMAIN_NAME], we leverage open source tools like Pipecat to solve one of th…" at bounding box center [373, 320] width 497 height 97
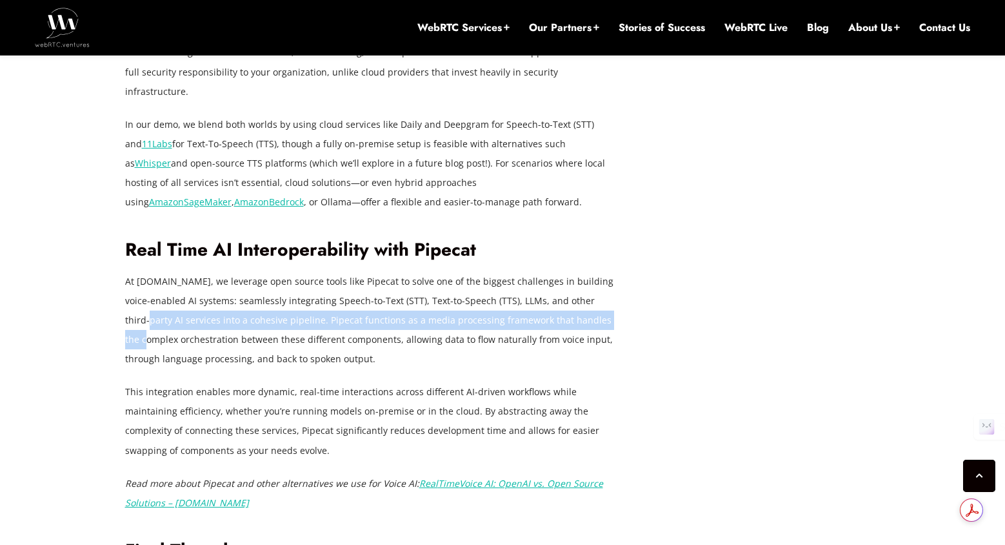
click at [596, 272] on p "At [DOMAIN_NAME], we leverage open source tools like Pipecat to solve one of th…" at bounding box center [373, 320] width 497 height 97
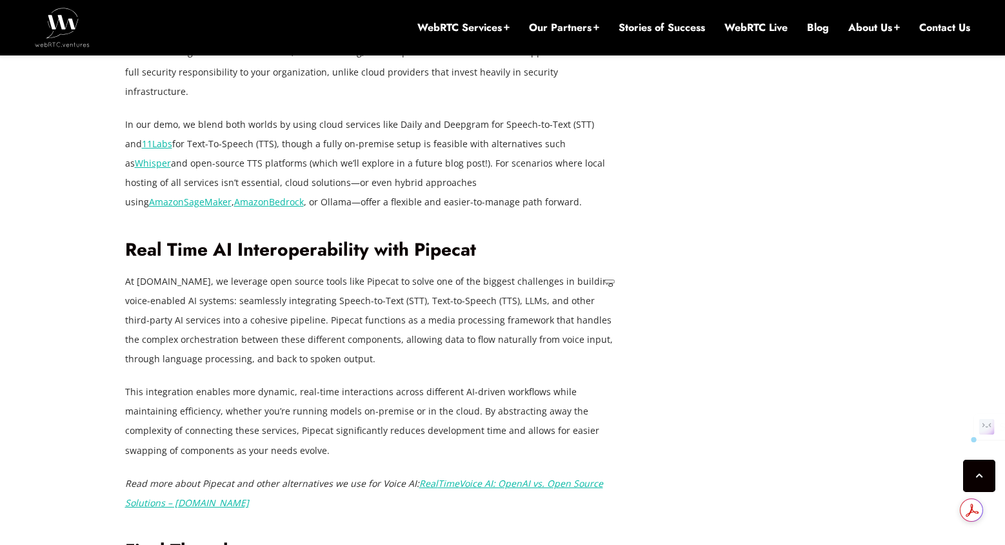
click at [596, 272] on p "At [DOMAIN_NAME], we leverage open source tools like Pipecat to solve one of th…" at bounding box center [373, 320] width 497 height 97
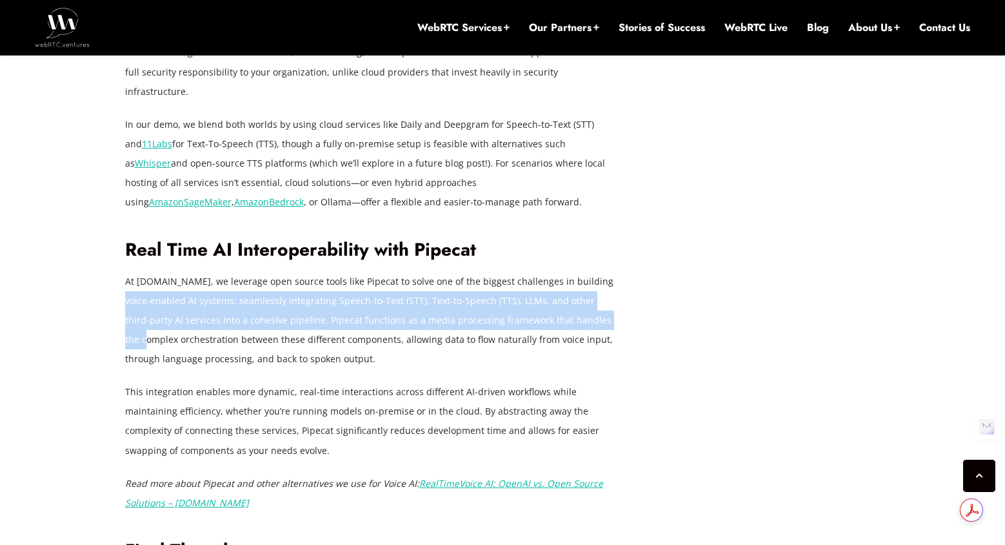
click at [599, 313] on p "At [DOMAIN_NAME], we leverage open source tools like Pipecat to solve one of th…" at bounding box center [373, 320] width 497 height 97
click at [598, 315] on p "At [DOMAIN_NAME], we leverage open source tools like Pipecat to solve one of th…" at bounding box center [373, 320] width 497 height 97
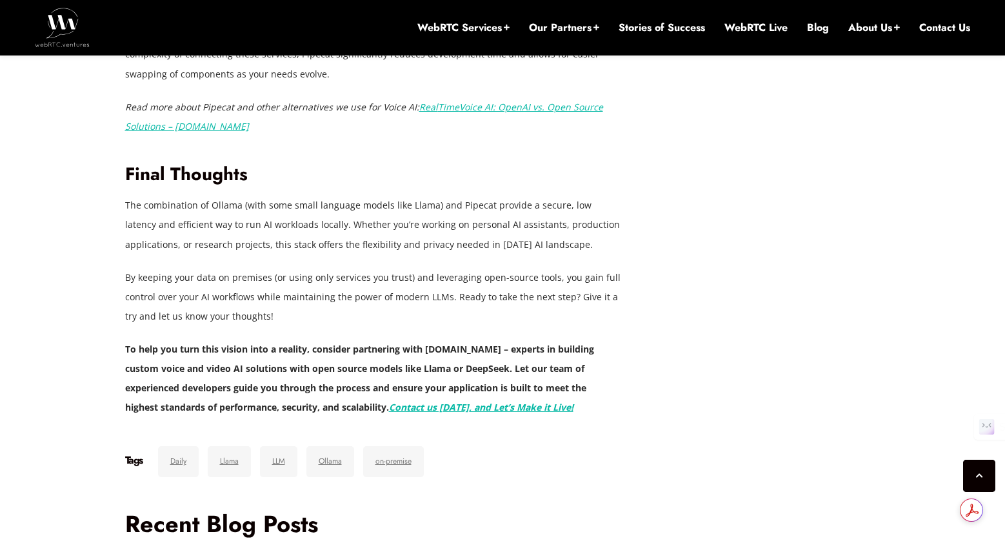
scroll to position [3252, 0]
